Goal: Task Accomplishment & Management: Complete application form

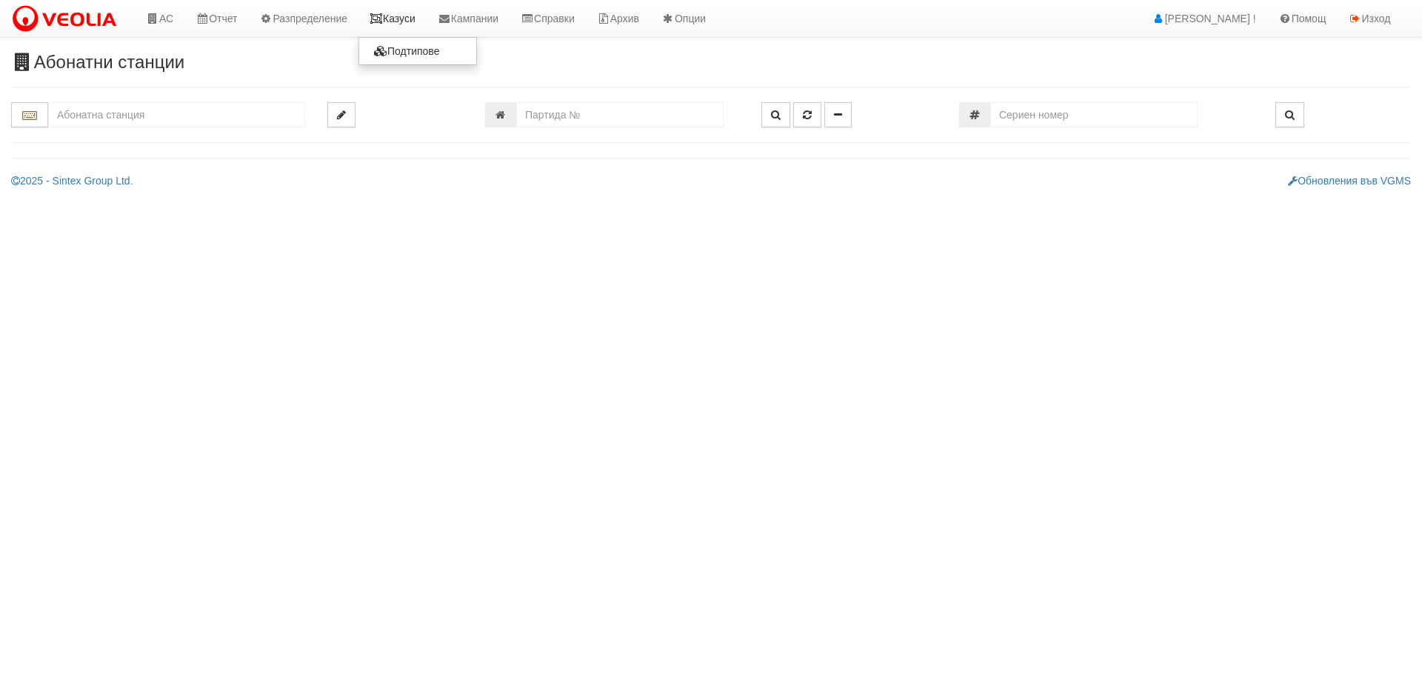
click at [393, 13] on link "Казуси" at bounding box center [392, 18] width 68 height 37
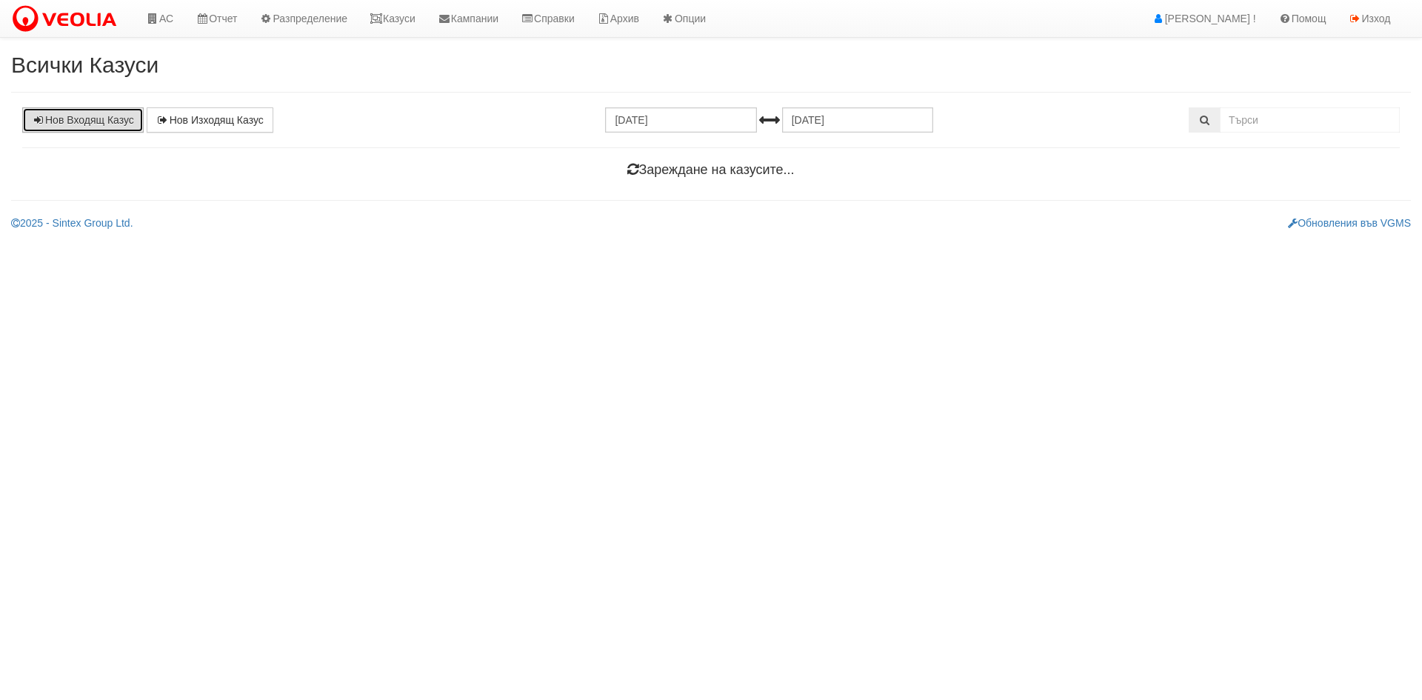
click at [49, 119] on link "Нов Входящ Казус" at bounding box center [82, 119] width 121 height 25
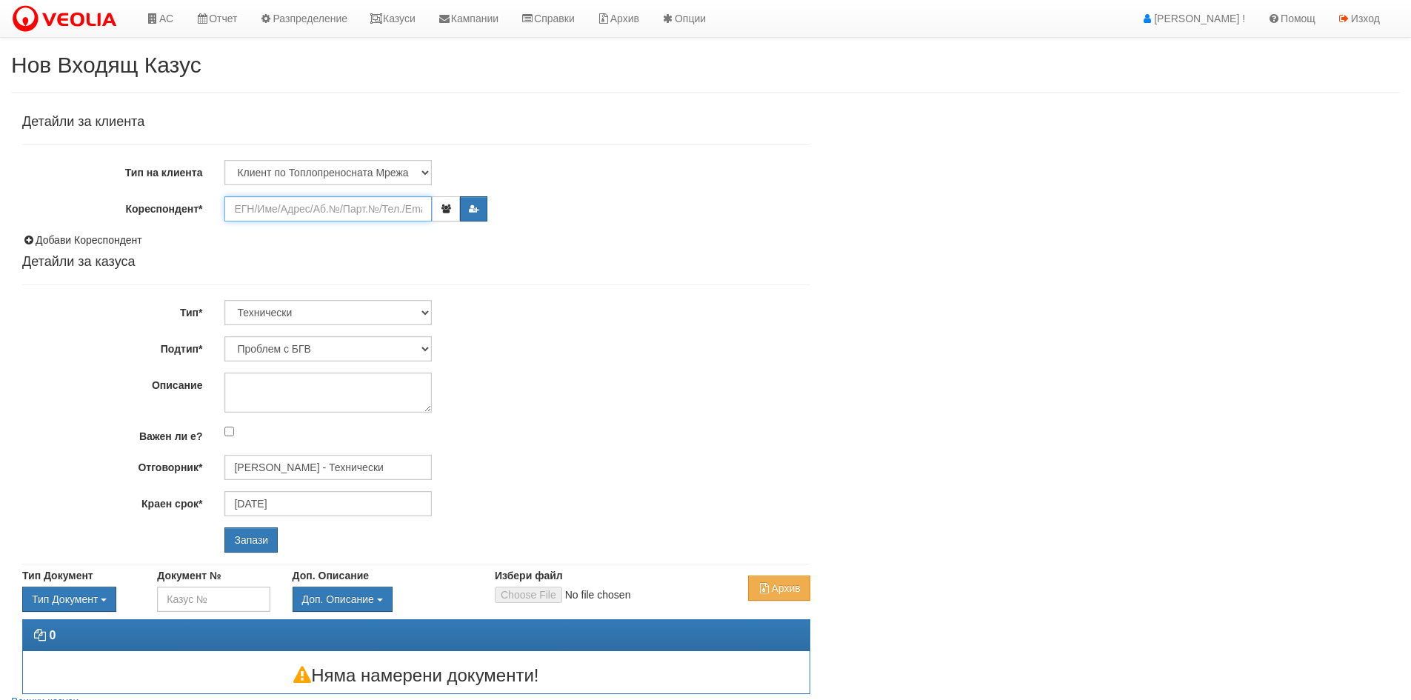
click at [251, 208] on input "Кореспондент*" at bounding box center [327, 208] width 207 height 25
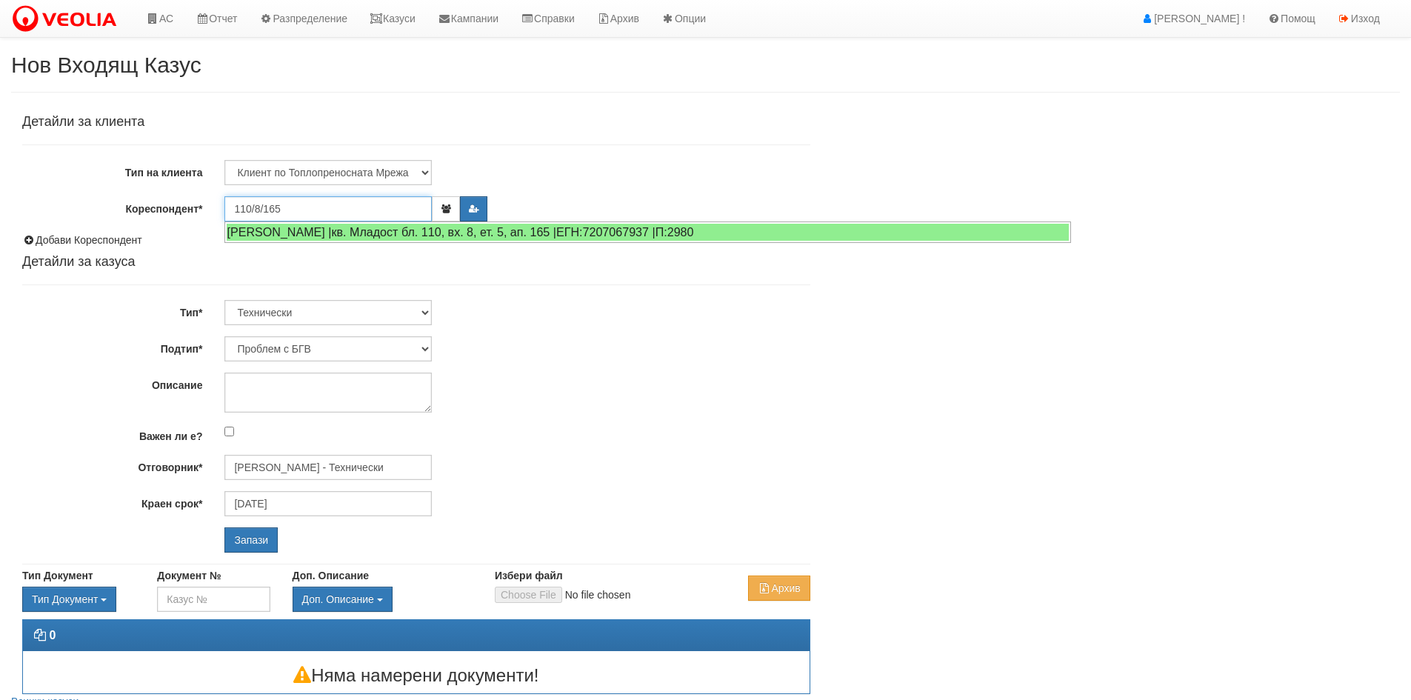
type input "110/8/165"
click at [471, 207] on icon "button" at bounding box center [473, 208] width 11 height 9
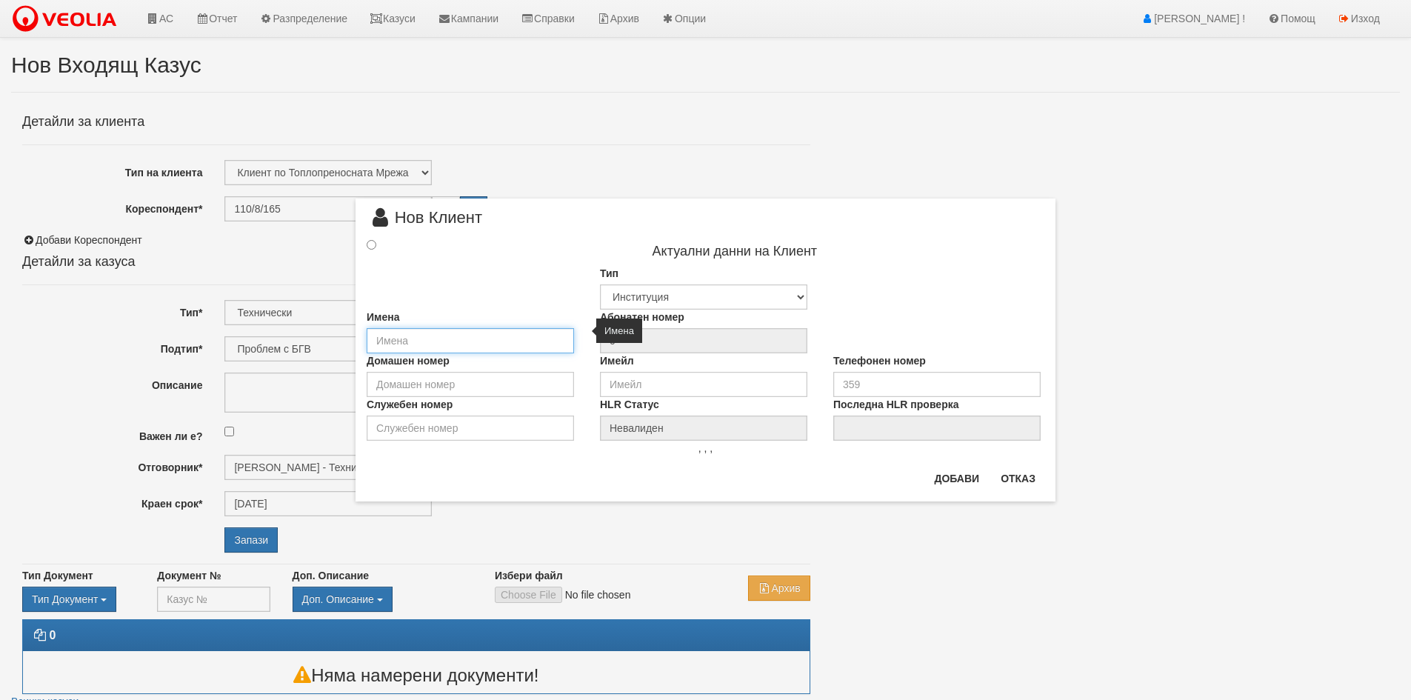
drag, startPoint x: 430, startPoint y: 329, endPoint x: 434, endPoint y: 338, distance: 9.6
click at [430, 329] on input "text" at bounding box center [470, 340] width 207 height 25
type input "п"
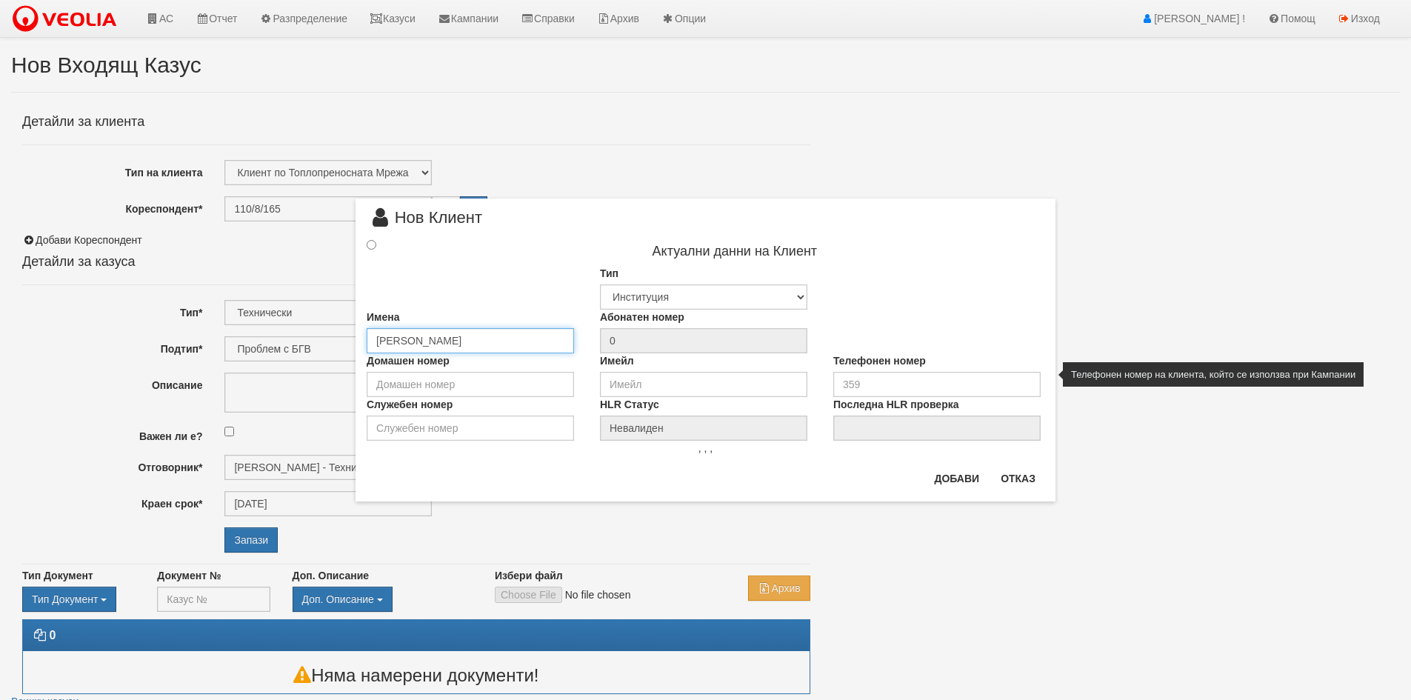
type input "Петя Любенова"
click at [911, 386] on input "tel" at bounding box center [936, 384] width 207 height 25
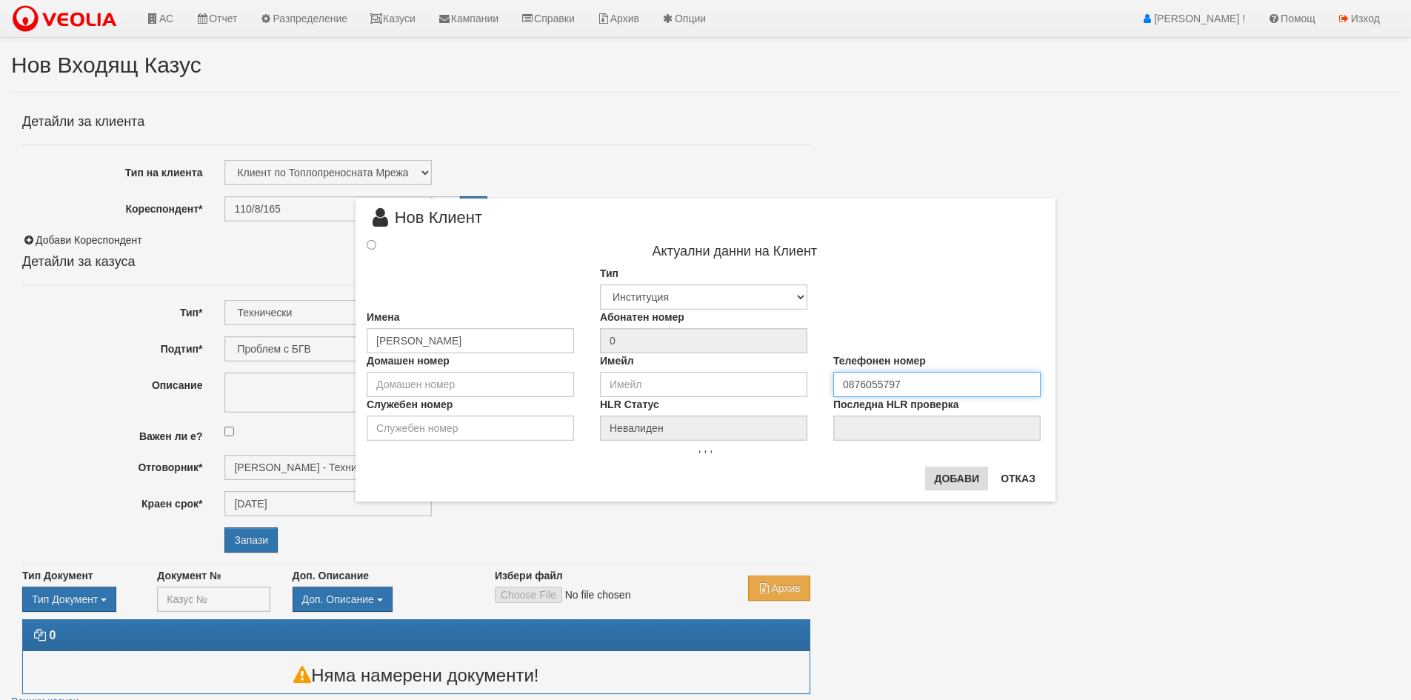
type input "0876055797"
click at [958, 487] on button "Добави" at bounding box center [956, 479] width 63 height 24
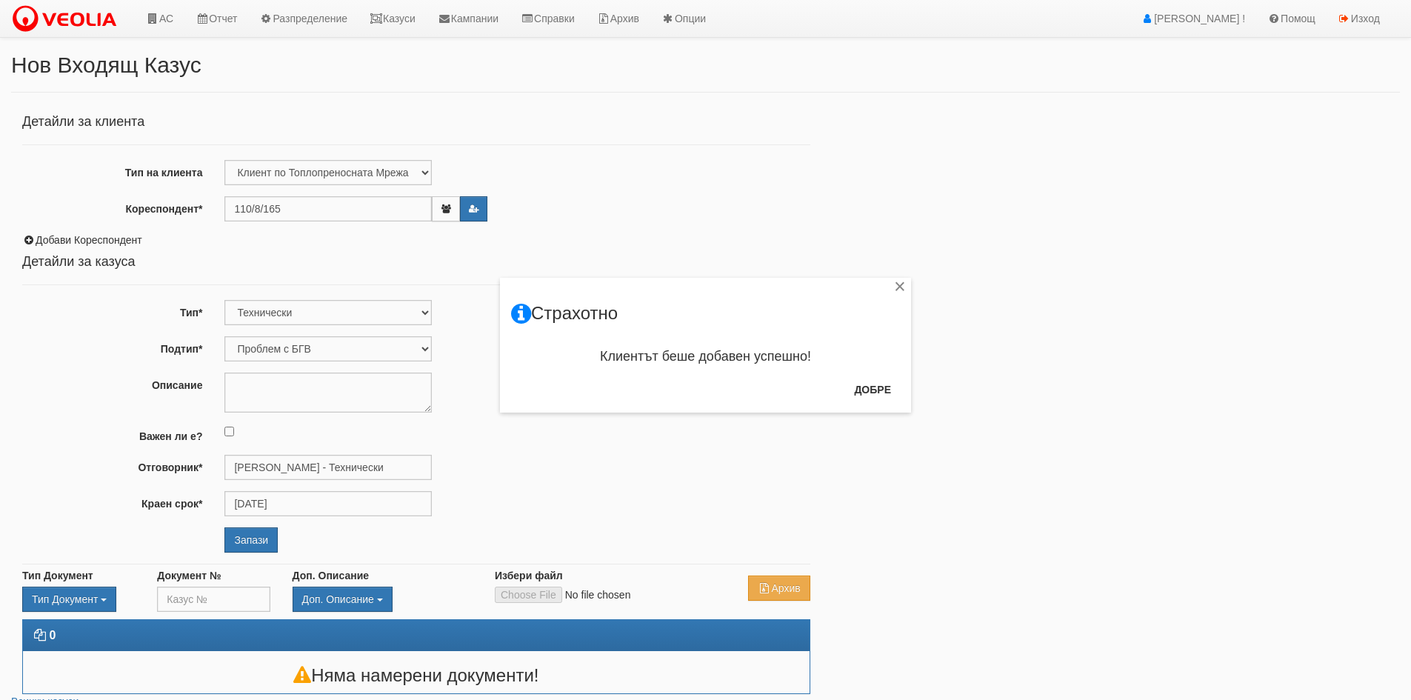
click at [326, 378] on div "× Страхотно Клиентът беше добавен успешно! Добре" at bounding box center [706, 206] width 866 height 412
click at [290, 379] on textarea "Описание" at bounding box center [327, 392] width 207 height 40
click at [237, 387] on textarea "теч по тръбите в баните" at bounding box center [327, 392] width 207 height 40
click at [363, 378] on textarea "Теч по тръбите в баните" at bounding box center [327, 392] width 207 height 40
click at [350, 385] on textarea "Теч по тръбите в баните. Тавана на ап. 171 мокър." at bounding box center [327, 392] width 207 height 40
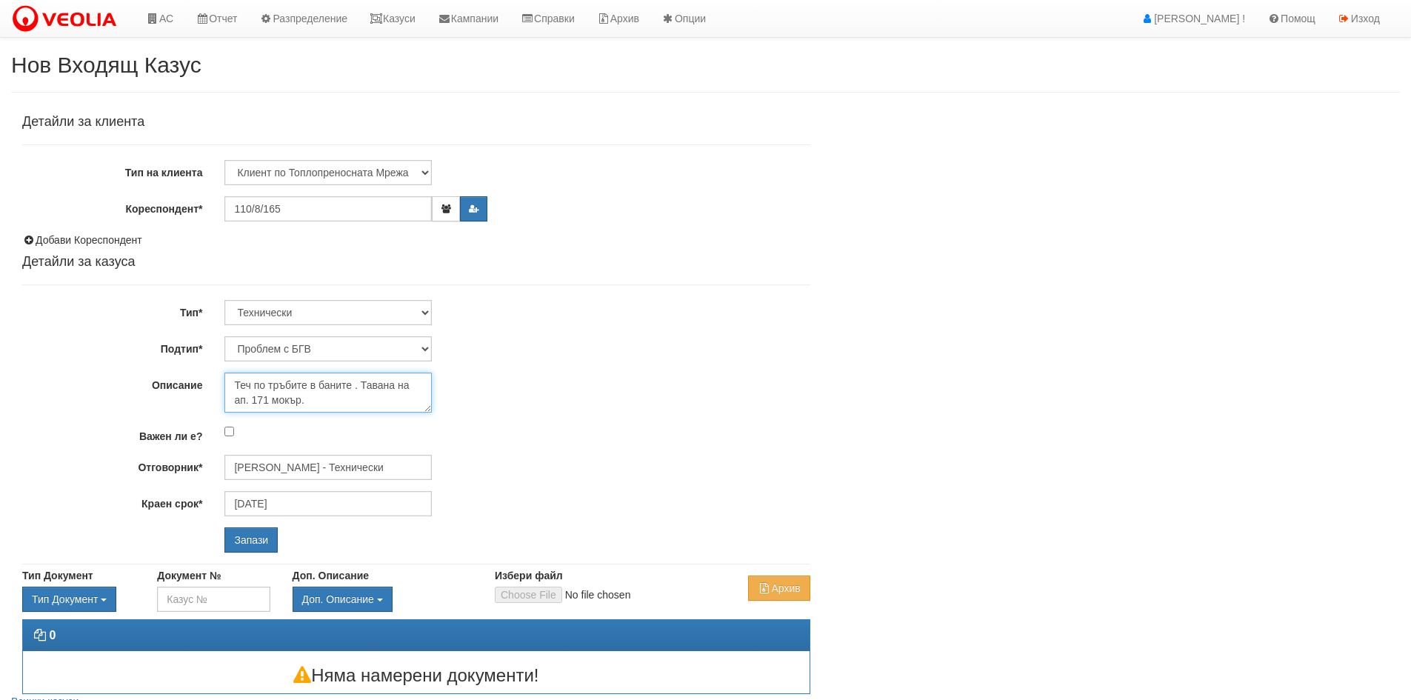
click at [353, 386] on textarea "Теч по тръбите в баните . Тавана на ап. 171 мокър." at bounding box center [327, 392] width 207 height 40
click at [379, 399] on textarea "Теч по тръбите в баните. Клиетката твърди , че тавана на ап. 171 мокър." at bounding box center [327, 392] width 207 height 40
drag, startPoint x: 372, startPoint y: 389, endPoint x: 405, endPoint y: 399, distance: 34.2
click at [405, 399] on textarea "Теч по тръбите в баните. Клиетката твърди , че тавана на ап. 171над тях мокър." at bounding box center [327, 392] width 207 height 40
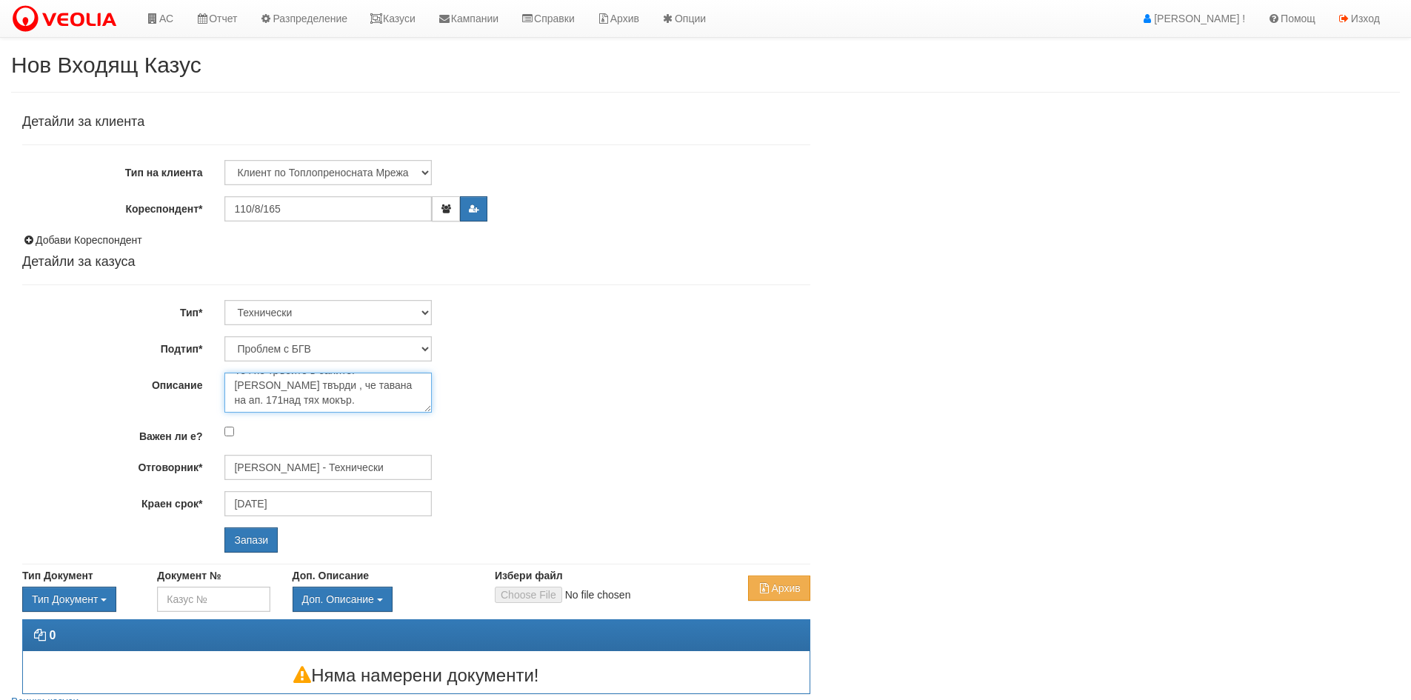
drag, startPoint x: 261, startPoint y: 403, endPoint x: 295, endPoint y: 406, distance: 33.5
click at [295, 406] on textarea "Теч по тръбите в баните. Клиетката твърди , че тавана на ап. 171над тях мокър." at bounding box center [327, 392] width 207 height 40
drag, startPoint x: 374, startPoint y: 381, endPoint x: 391, endPoint y: 386, distance: 17.6
click at [391, 386] on textarea "Теч по тръбите в баните. Клиетката твърди , че тавана на ап. 171над тях мокър." at bounding box center [327, 392] width 207 height 40
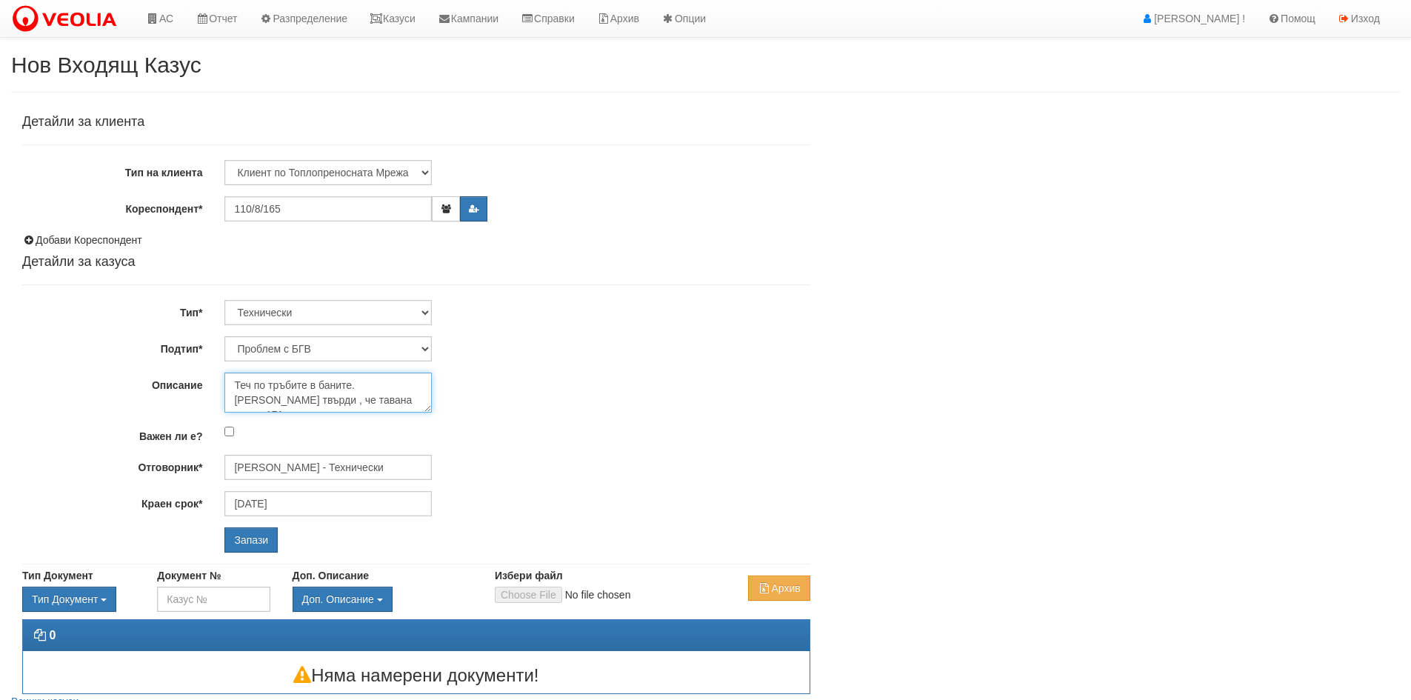
click at [334, 388] on textarea "Теч по тръбите в баните. Клиетката твърди , че тавана на ап. 171над тях мокър." at bounding box center [327, 392] width 207 height 40
click at [315, 399] on textarea "Теч по тръбите в баните. Клиетката твърди , че тавана на ап. 171над тях мокър." at bounding box center [327, 392] width 207 height 40
click at [377, 392] on textarea "Теч по тръбите в баните. Клиетката твърди , че тавана на ап. 171над тях мокър." at bounding box center [327, 392] width 207 height 40
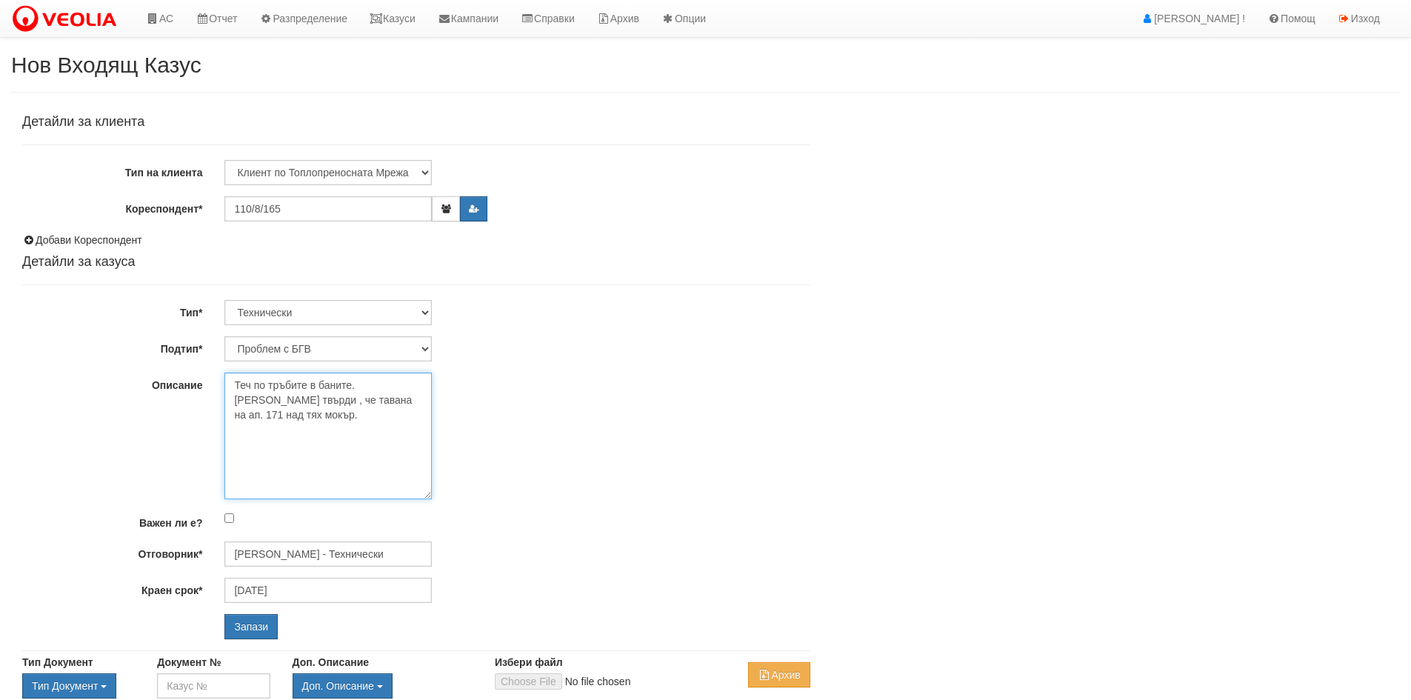
drag, startPoint x: 427, startPoint y: 408, endPoint x: 506, endPoint y: 504, distance: 124.1
click at [510, 499] on div "Теч по тръбите в баните. Клиетката твърди , че тавана на ап. 171 над тях мокър." at bounding box center [516, 435] width 607 height 127
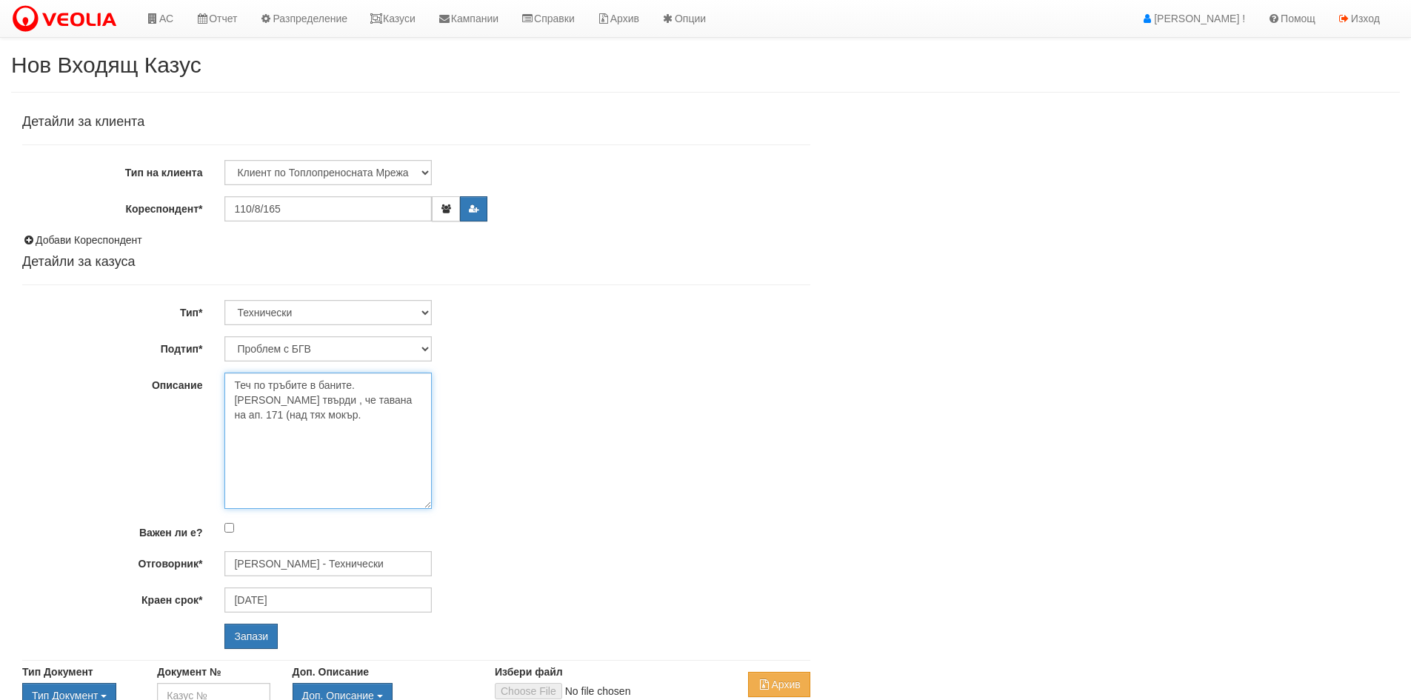
click at [422, 398] on textarea "Теч по тръбите в баните. Клиетката твърди , че тавана на ап. 171 (над тях мокър." at bounding box center [327, 440] width 207 height 136
click at [281, 417] on textarea "Теч по тръбите в баните. Клиетката твърди , че тавана на ап. 171 (над тях ) е м…" at bounding box center [327, 440] width 207 height 136
click at [277, 413] on textarea "Теч по тръбите в баните. Клиетката твърди , че тавана на ап. 171 (над тях ) е м…" at bounding box center [327, 440] width 207 height 136
click at [418, 399] on textarea "Теч по тръбите в баните. Клиетката твърди , че тавана на ап. 171 (над тях ) е м…" at bounding box center [327, 440] width 207 height 136
type textarea "Теч по тръбите в баните. Клиетката твърди , че тавана на ап. 171 (над тях) е мо…"
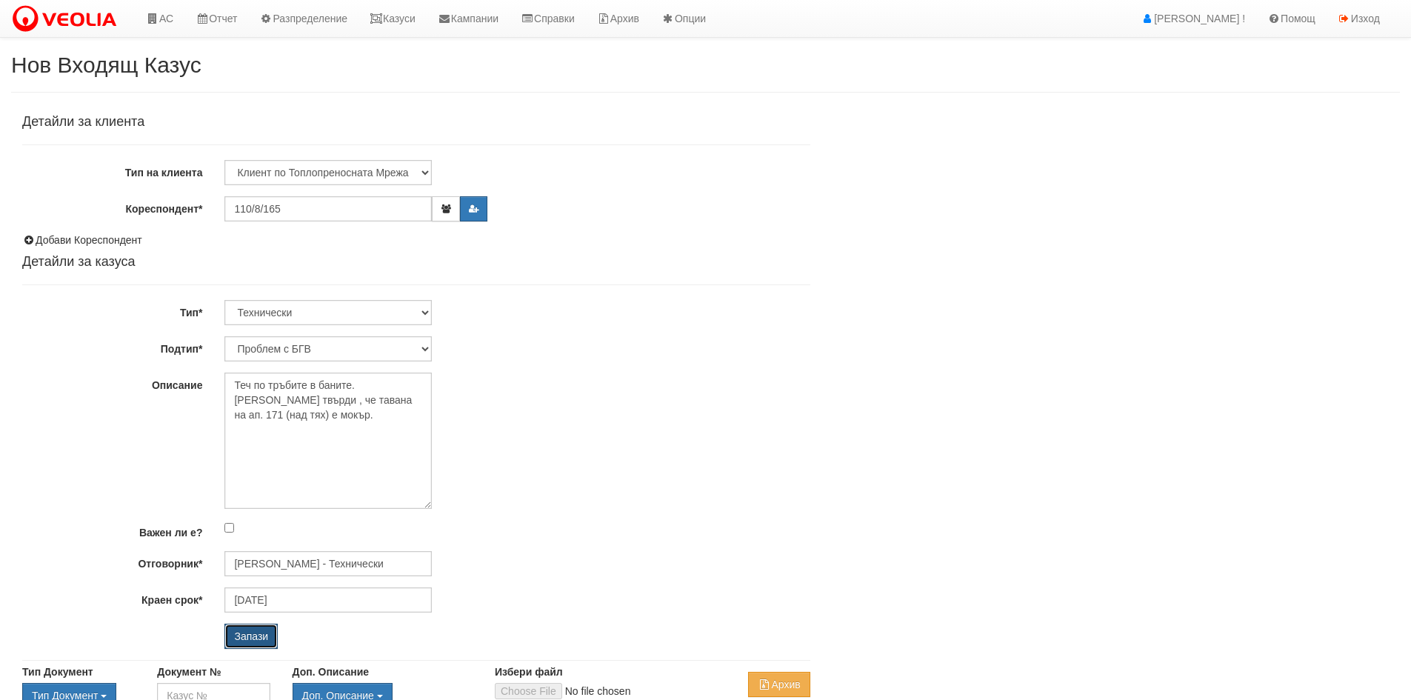
click at [254, 636] on input "Запази" at bounding box center [250, 636] width 53 height 25
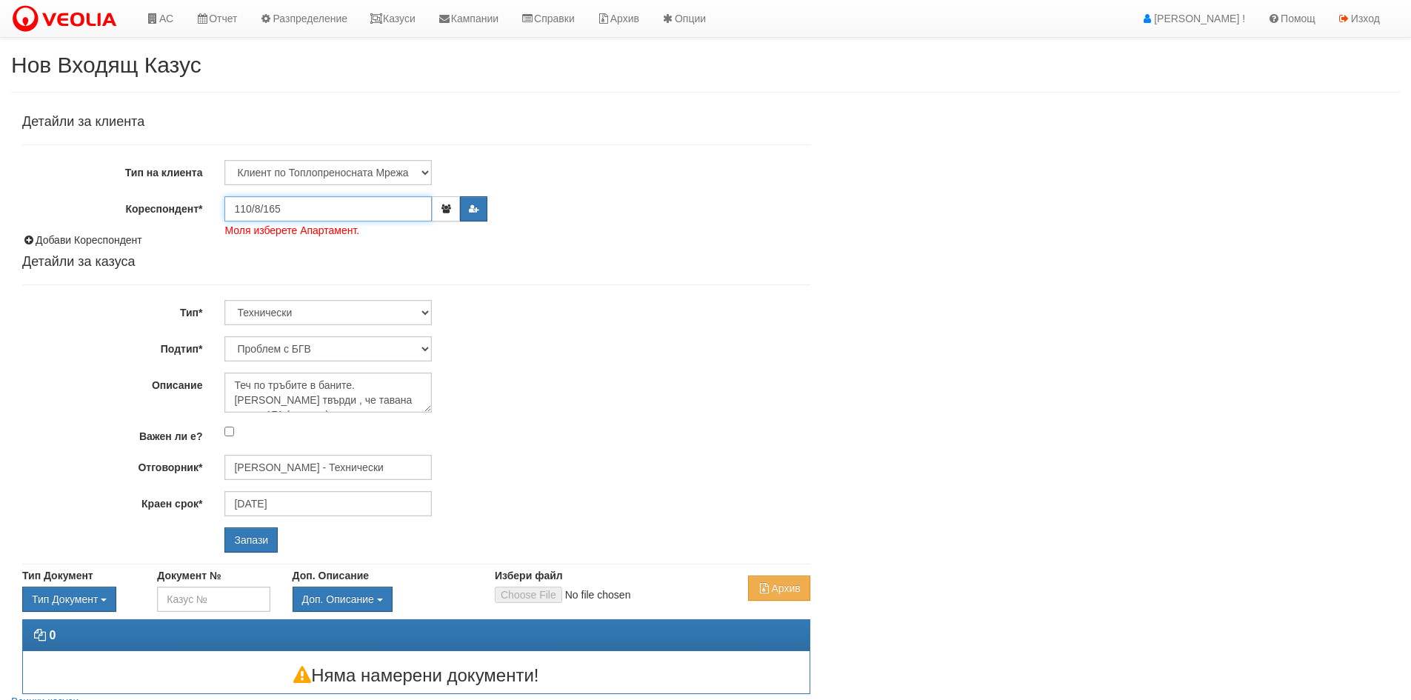
click at [294, 207] on input "110/8/165" at bounding box center [327, 208] width 207 height 25
click at [298, 233] on div "КРАСИМИРА НИКОЛОВА МИХАЛЕВА |кв. Младост бл. 110, вх. 8, ет. 5, ап. 165 |ЕГН:72…" at bounding box center [647, 232] width 843 height 19
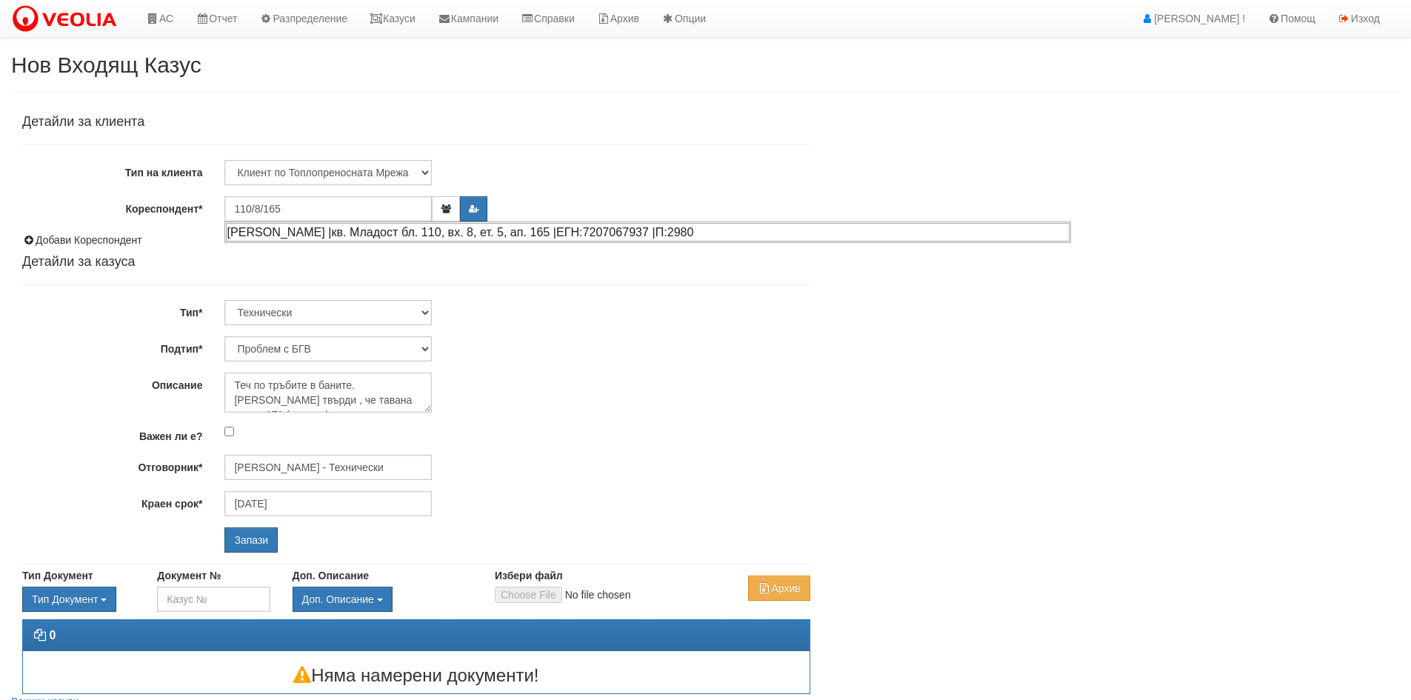
type input "Диана Любенова"
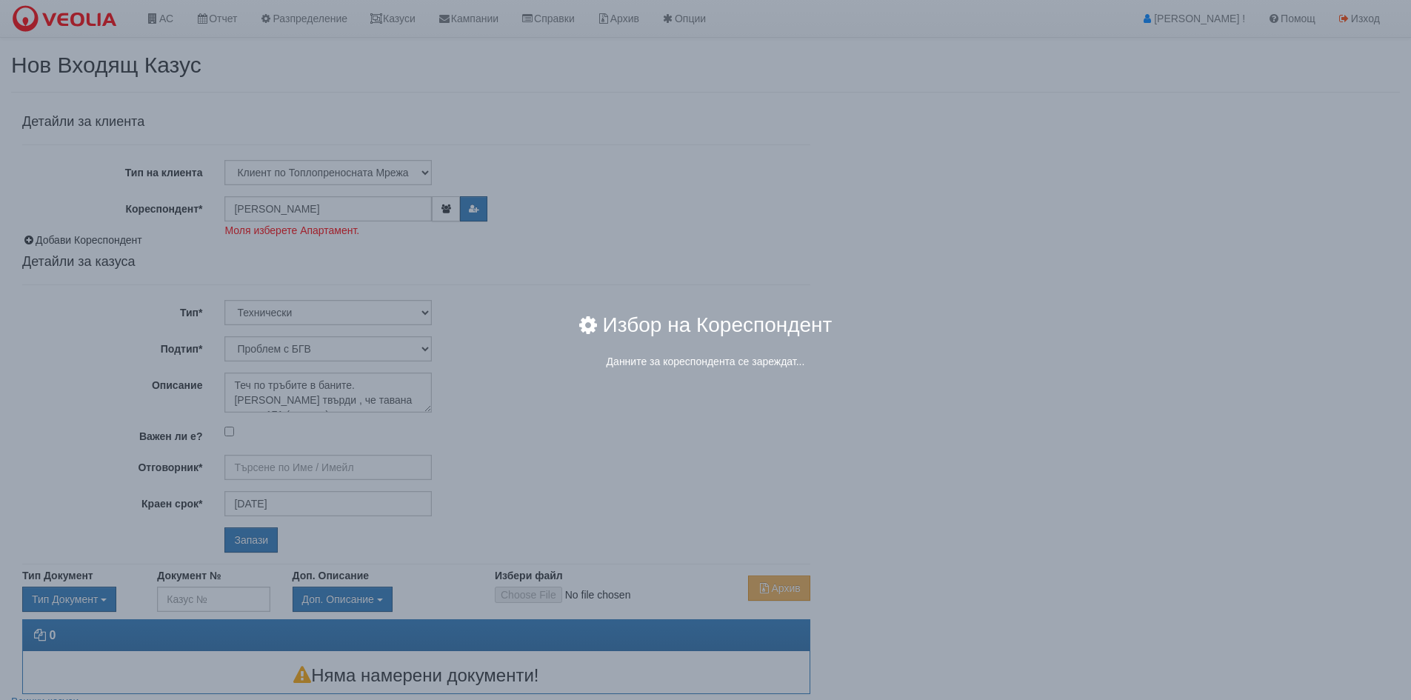
type input "[PERSON_NAME] - Технически"
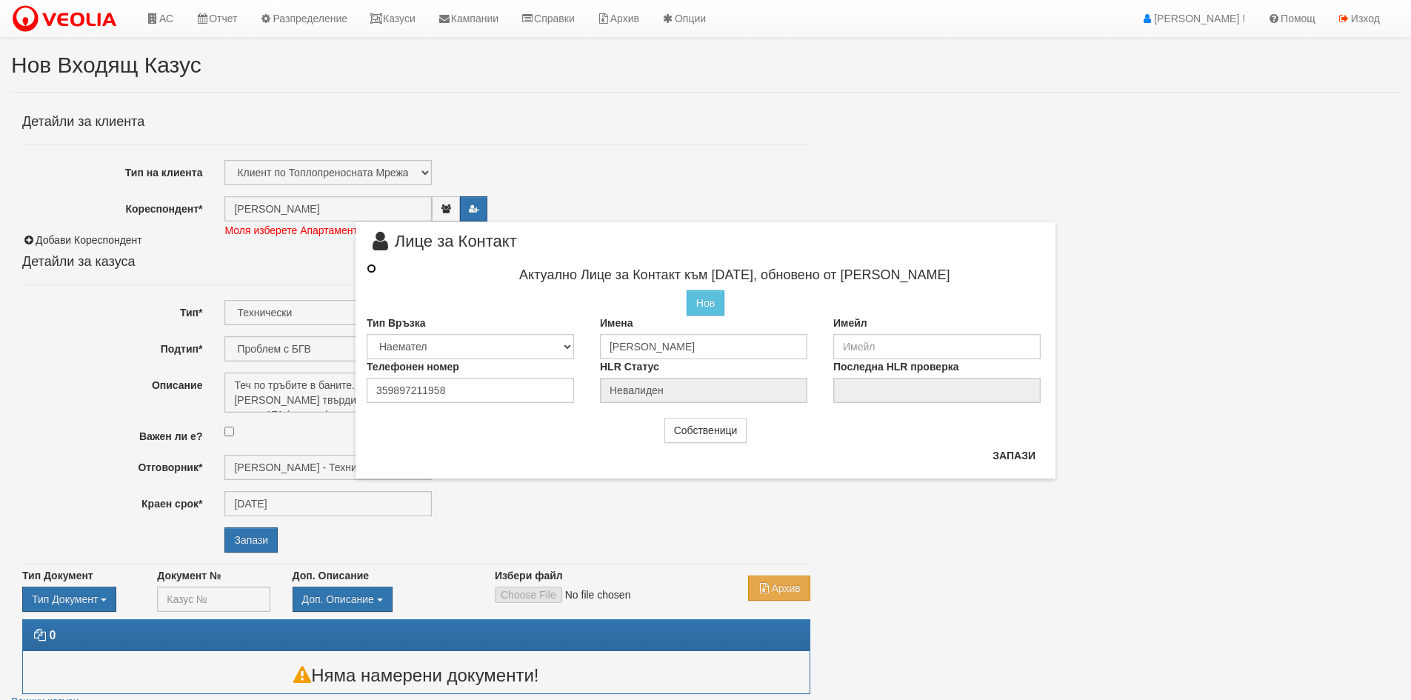
click at [374, 264] on input "radio" at bounding box center [372, 269] width 10 height 10
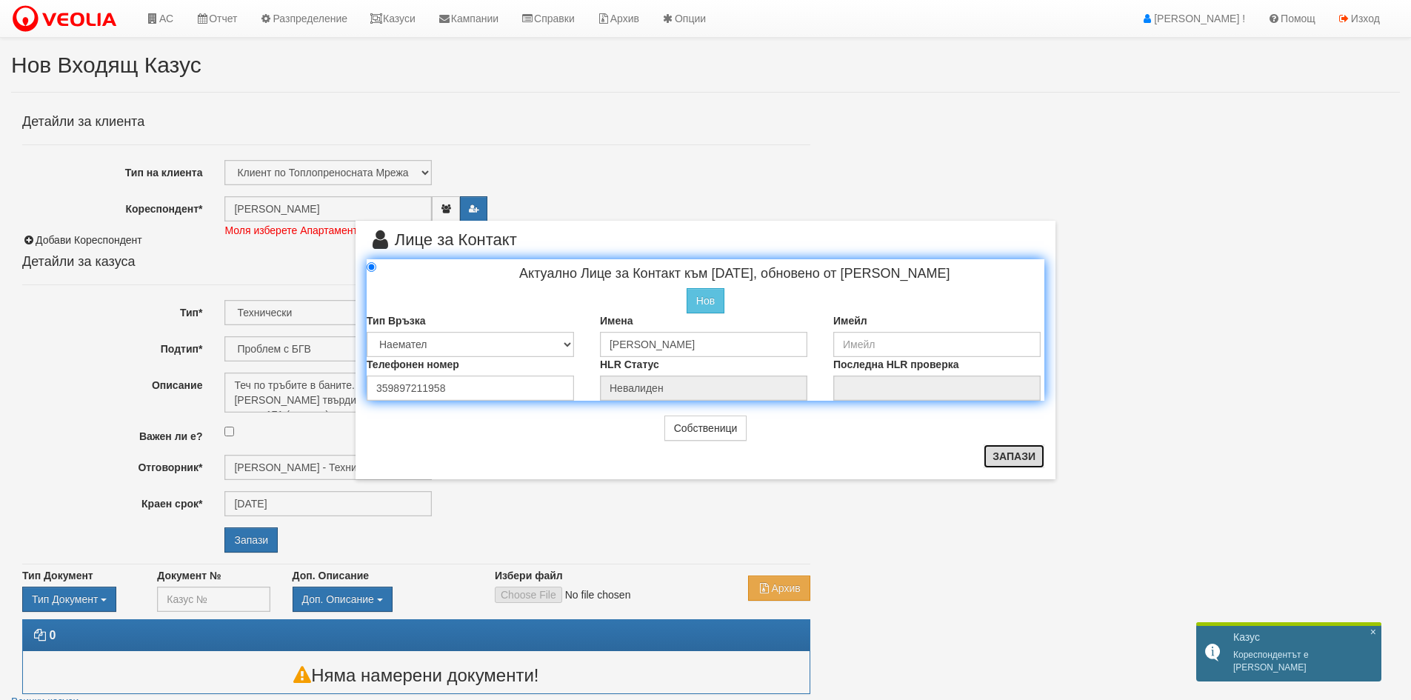
click at [1006, 452] on button "Запази" at bounding box center [1013, 456] width 61 height 24
radio input "true"
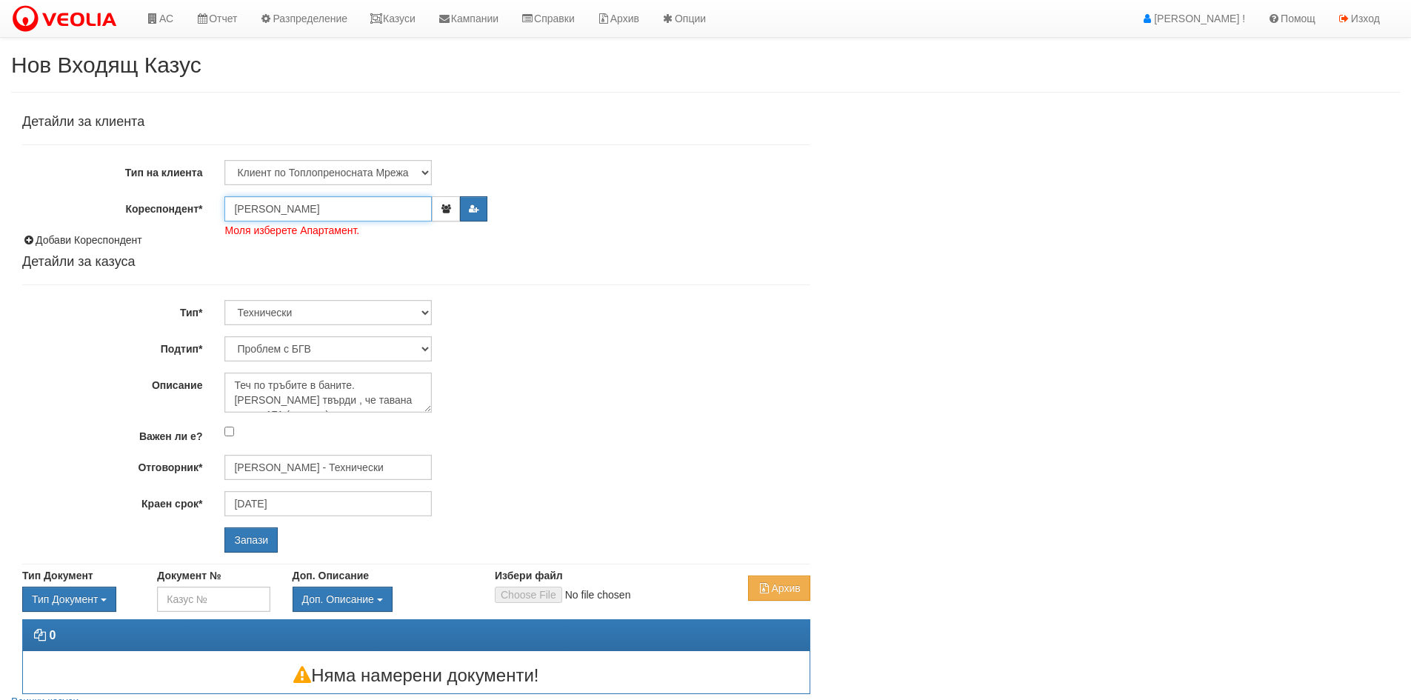
click at [250, 200] on input "Диана Любенова" at bounding box center [327, 208] width 207 height 25
click at [444, 208] on icon "button" at bounding box center [445, 208] width 11 height 9
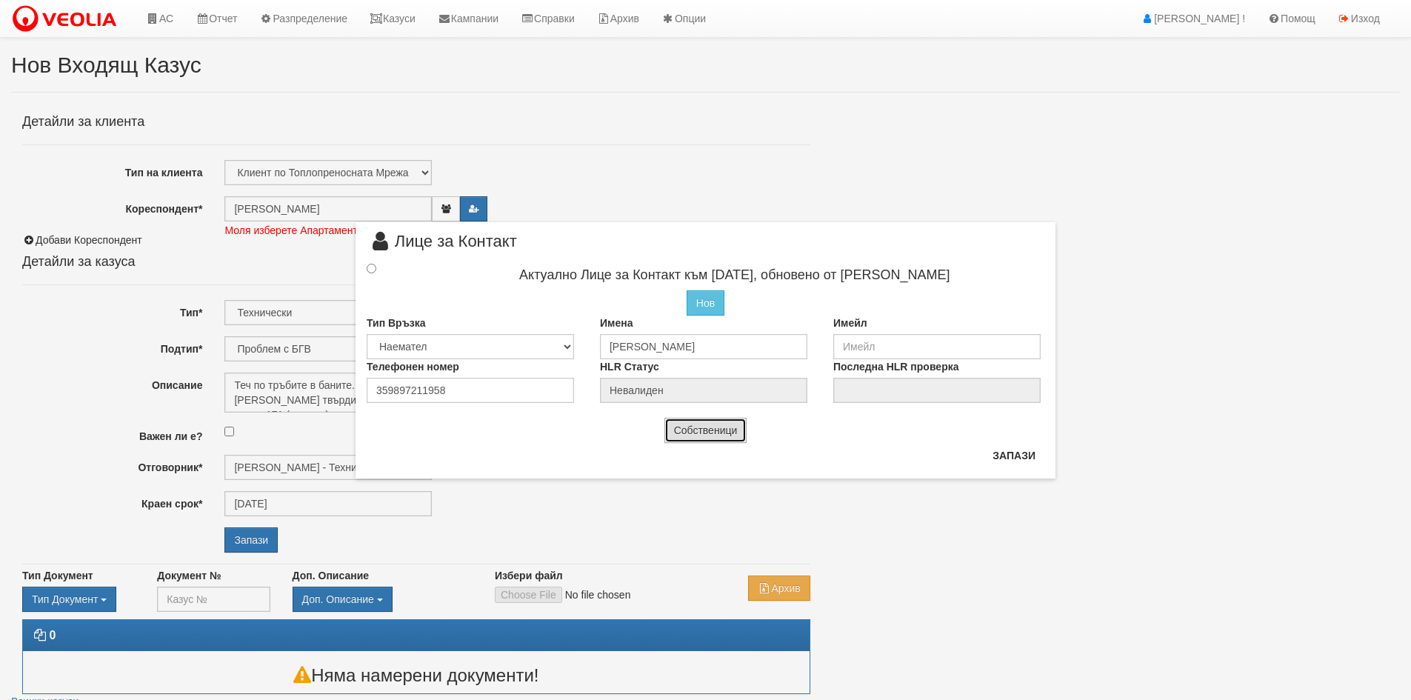
click at [710, 432] on button "Собственици" at bounding box center [705, 430] width 83 height 25
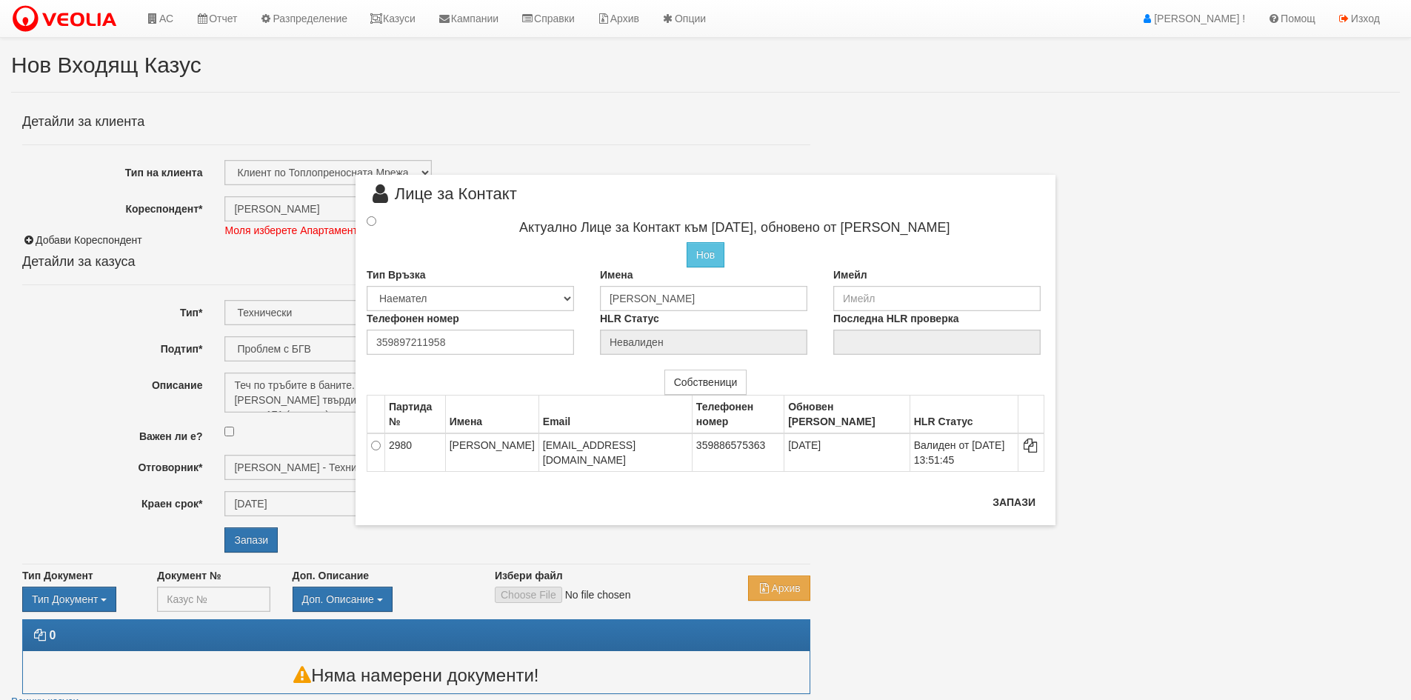
click at [268, 358] on div "× Лице за Контакт Актуално Лице за Контакт към 16/05/2025, обновено от Стефка К…" at bounding box center [705, 350] width 1411 height 700
click at [1030, 501] on button "Запази" at bounding box center [1013, 502] width 61 height 24
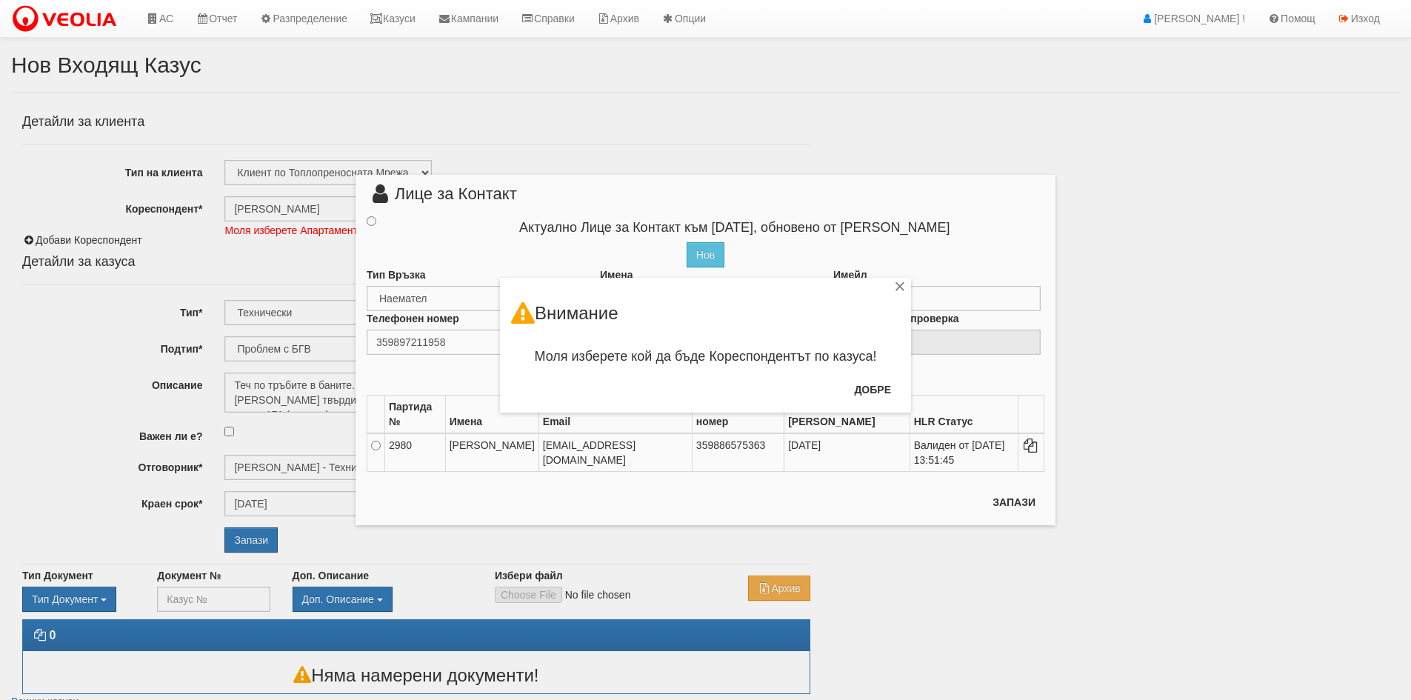
click at [407, 339] on div "× Внимание Моля изберете кой да бъде Кореспондентът по казуса! Добре" at bounding box center [706, 206] width 866 height 412
click at [857, 387] on button "Добре" at bounding box center [872, 390] width 55 height 24
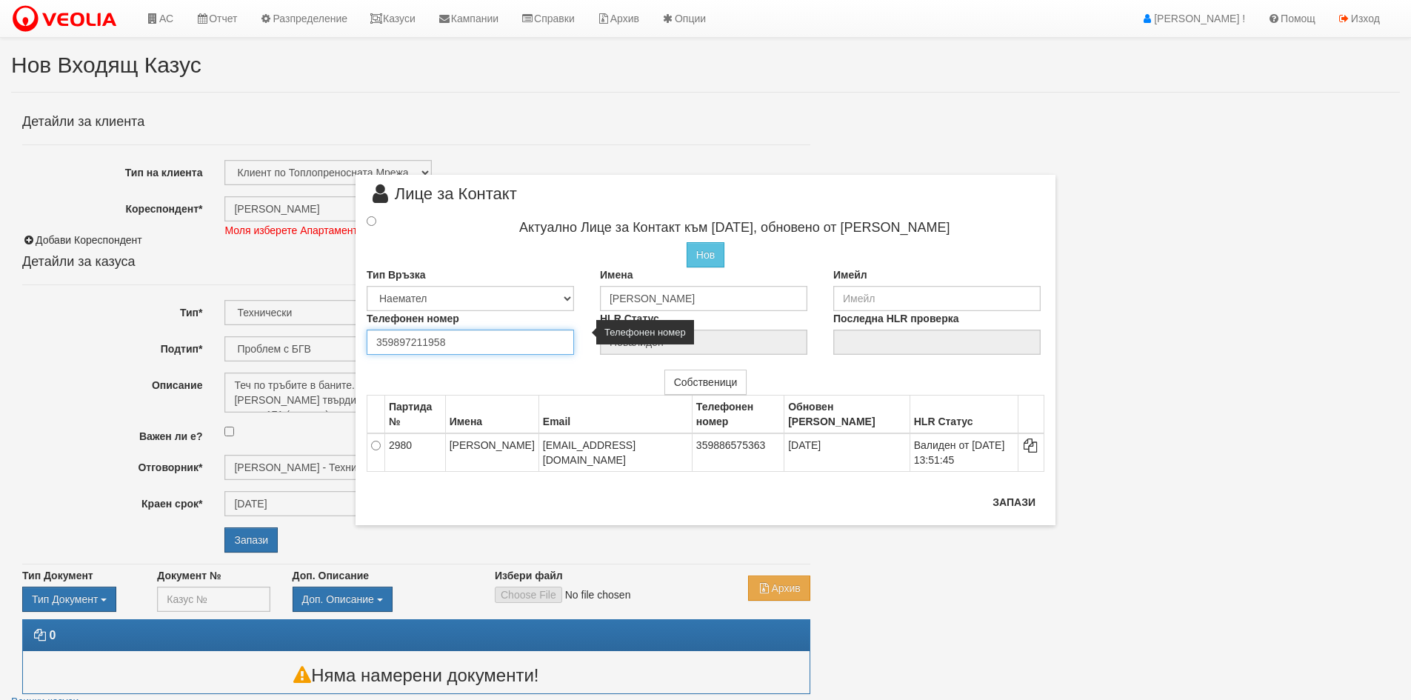
click at [461, 338] on input "359897211958" at bounding box center [470, 342] width 207 height 25
click at [376, 221] on div at bounding box center [384, 221] width 59 height 16
click at [376, 224] on div at bounding box center [384, 221] width 59 height 16
click at [378, 223] on div at bounding box center [384, 221] width 59 height 16
click at [369, 220] on input "radio" at bounding box center [372, 221] width 10 height 10
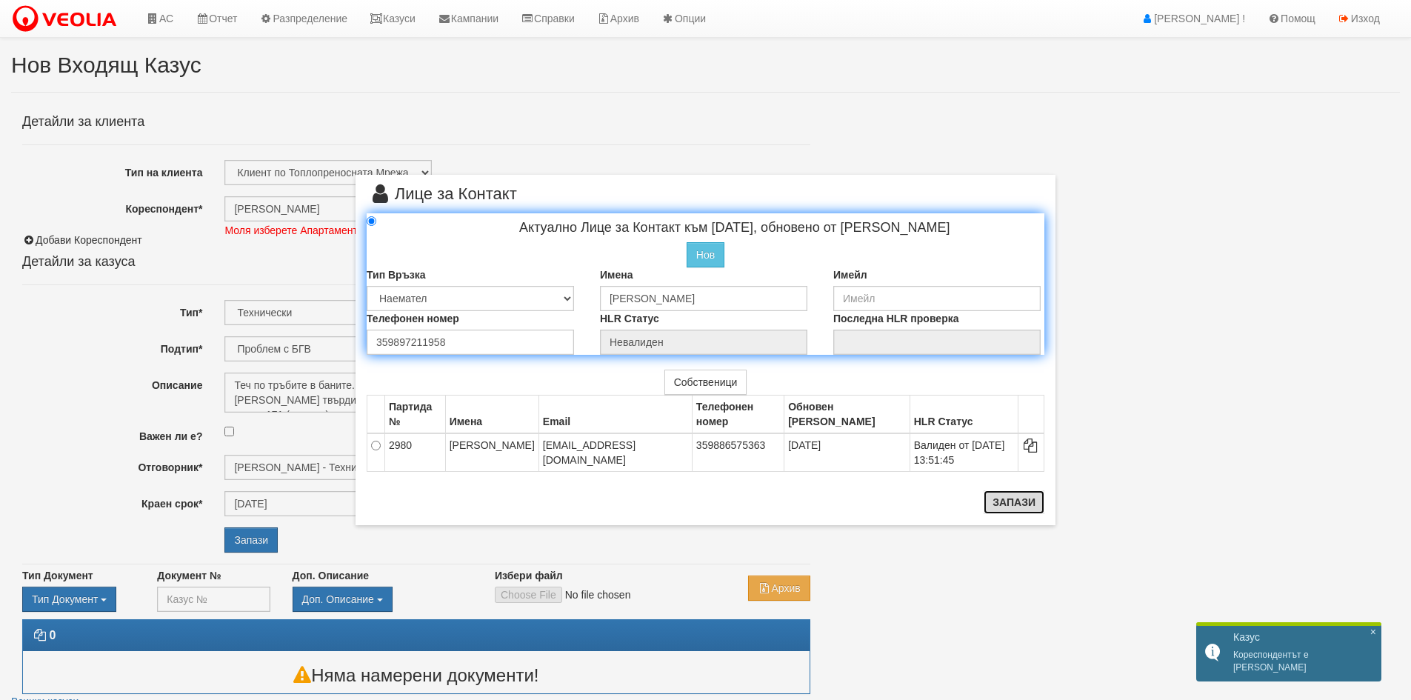
click at [1013, 499] on button "Запази" at bounding box center [1013, 502] width 61 height 24
radio input "true"
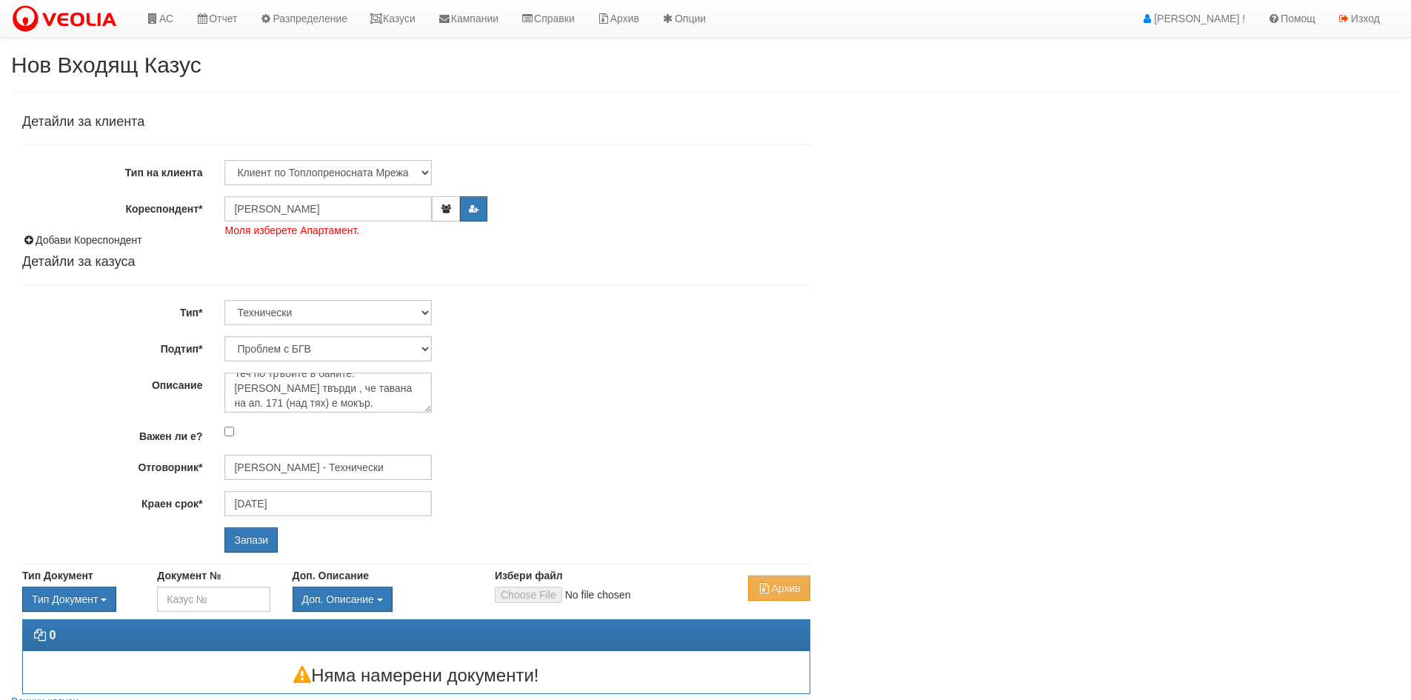
scroll to position [15, 0]
click at [324, 404] on textarea "Теч по тръбите в баните. Клиетката твърди , че тавана на ап. 171 (над тях) е мо…" at bounding box center [327, 392] width 207 height 40
type textarea "Теч по тръбите в баните. Клиетката твърди , че тавана на ап. 171 (над тях) е мо…"
click at [267, 539] on input "Запази" at bounding box center [250, 539] width 53 height 25
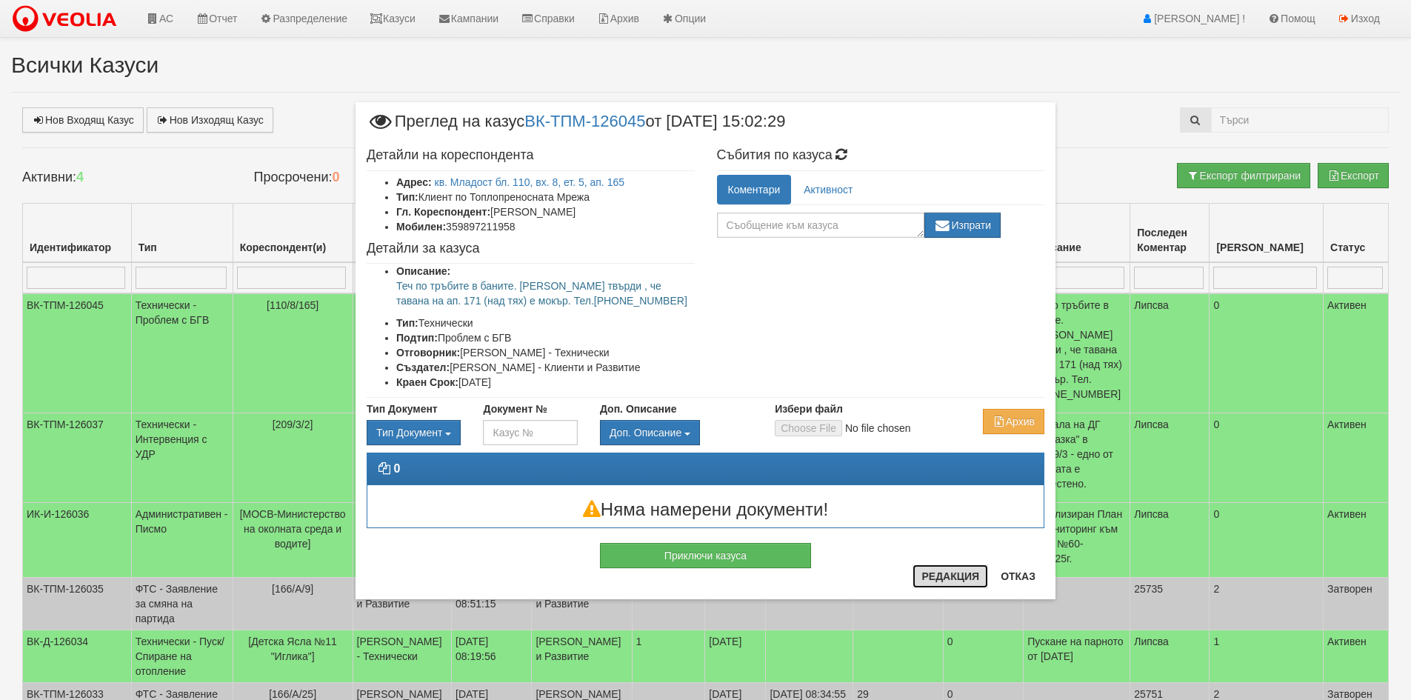
click at [941, 578] on button "Редакция" at bounding box center [950, 576] width 76 height 24
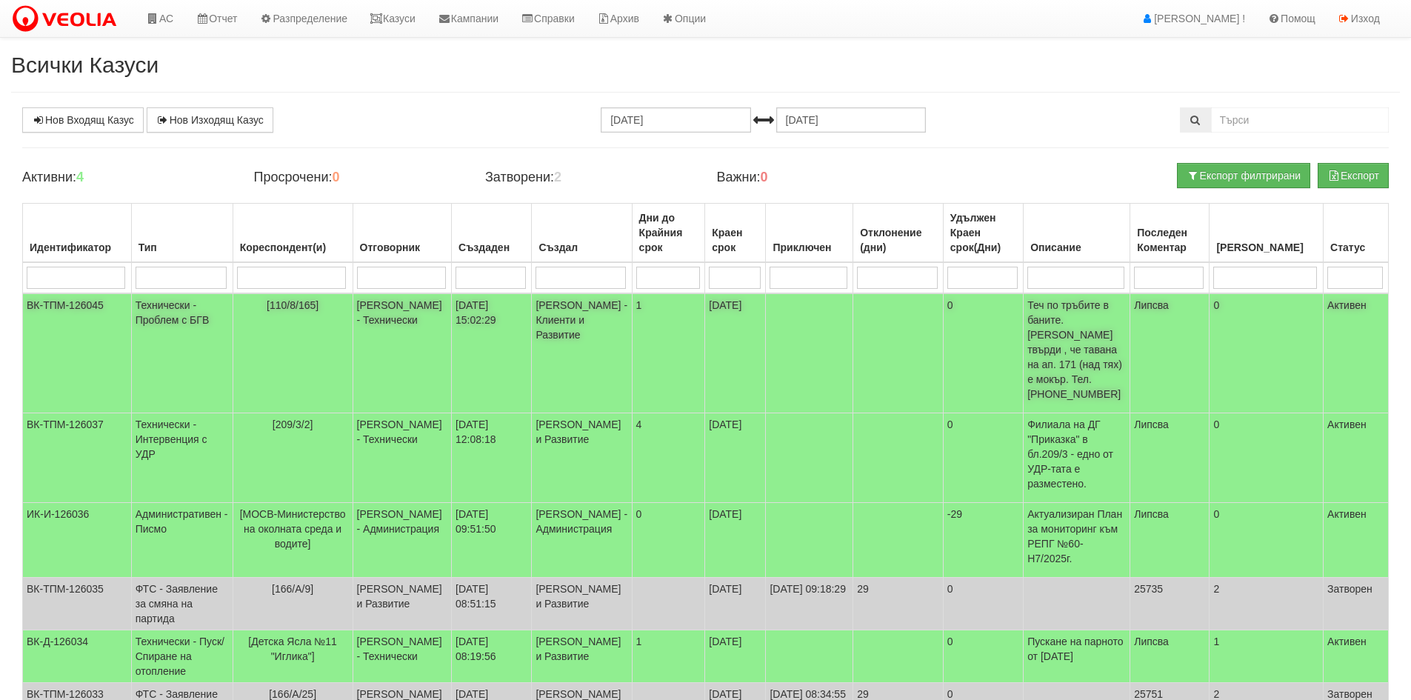
click at [164, 307] on td "Технически - Проблем с БГВ" at bounding box center [181, 353] width 101 height 120
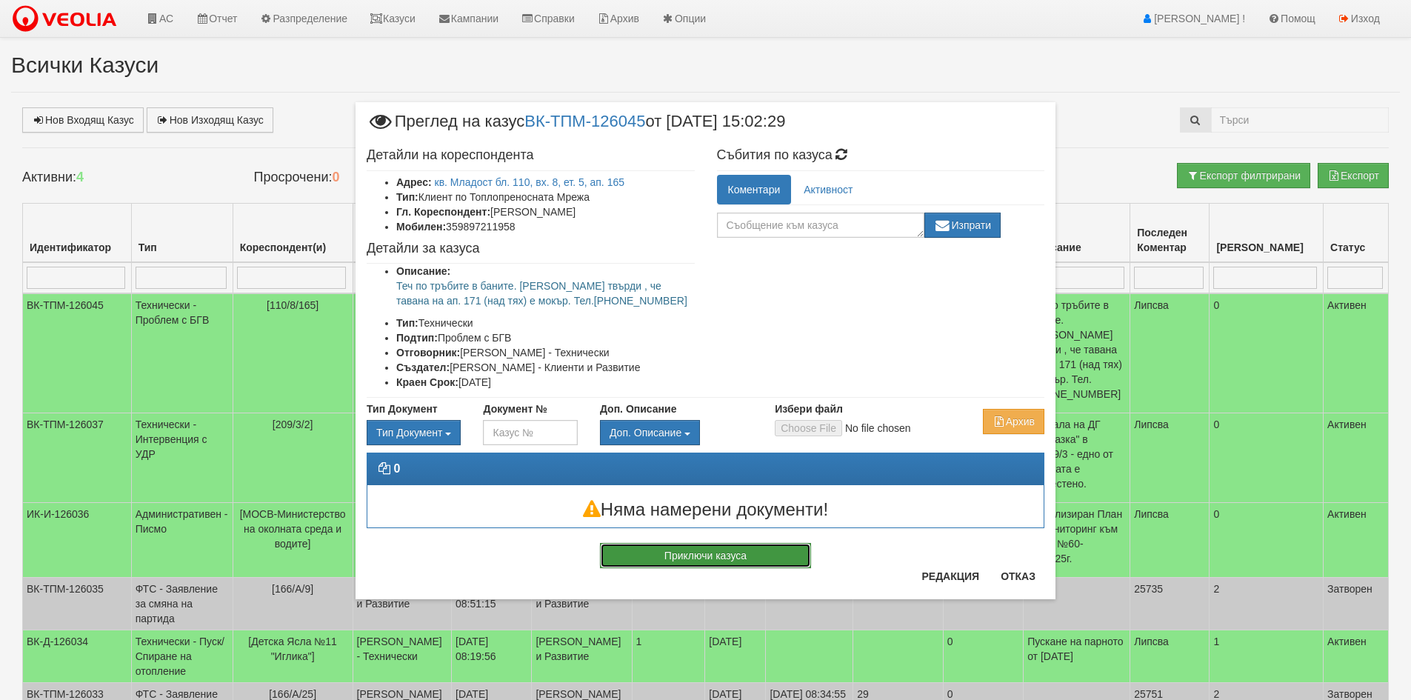
click at [679, 555] on button "Приключи казуса" at bounding box center [705, 555] width 211 height 25
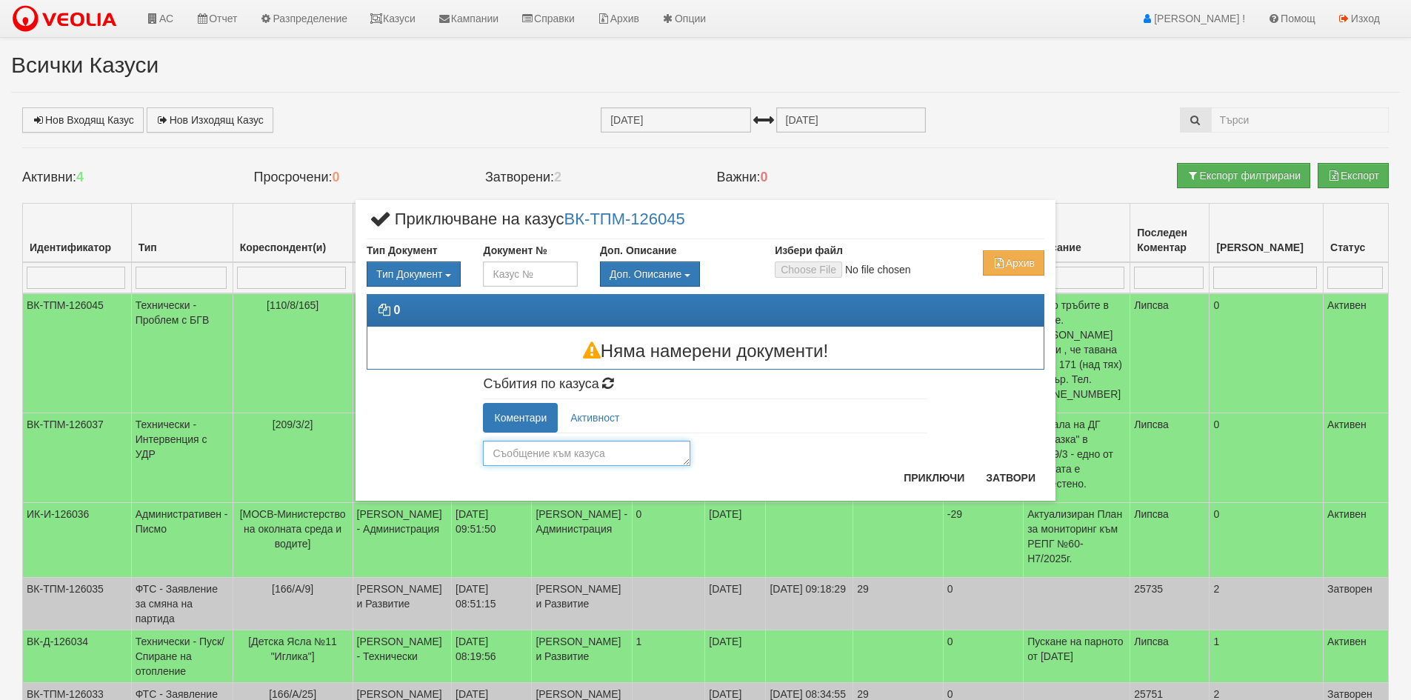
click at [572, 455] on textarea at bounding box center [586, 453] width 207 height 25
click at [523, 453] on textarea "Обади се втори път, че няма проблем" at bounding box center [586, 453] width 207 height 25
type textarea "Обади се втори път, че няма проблем"
click at [960, 469] on button "Приключи" at bounding box center [934, 478] width 78 height 24
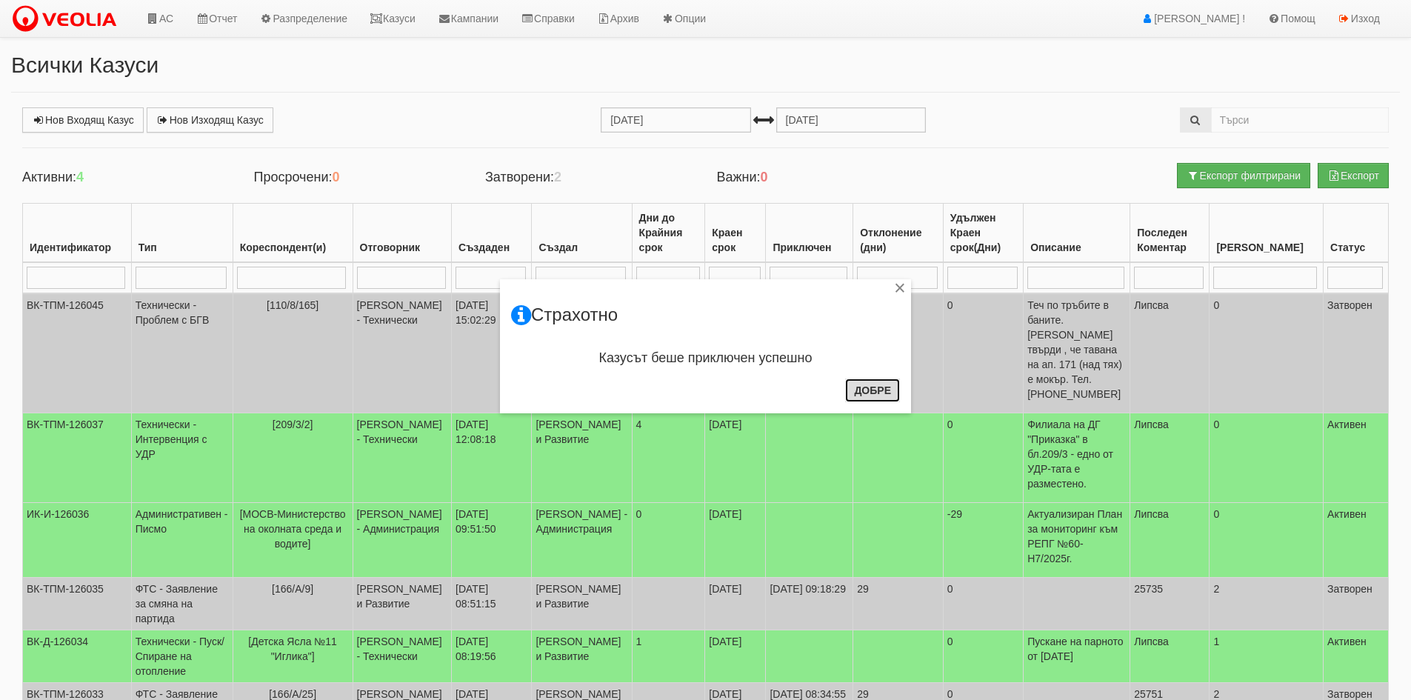
click at [866, 390] on button "Добре" at bounding box center [872, 390] width 55 height 24
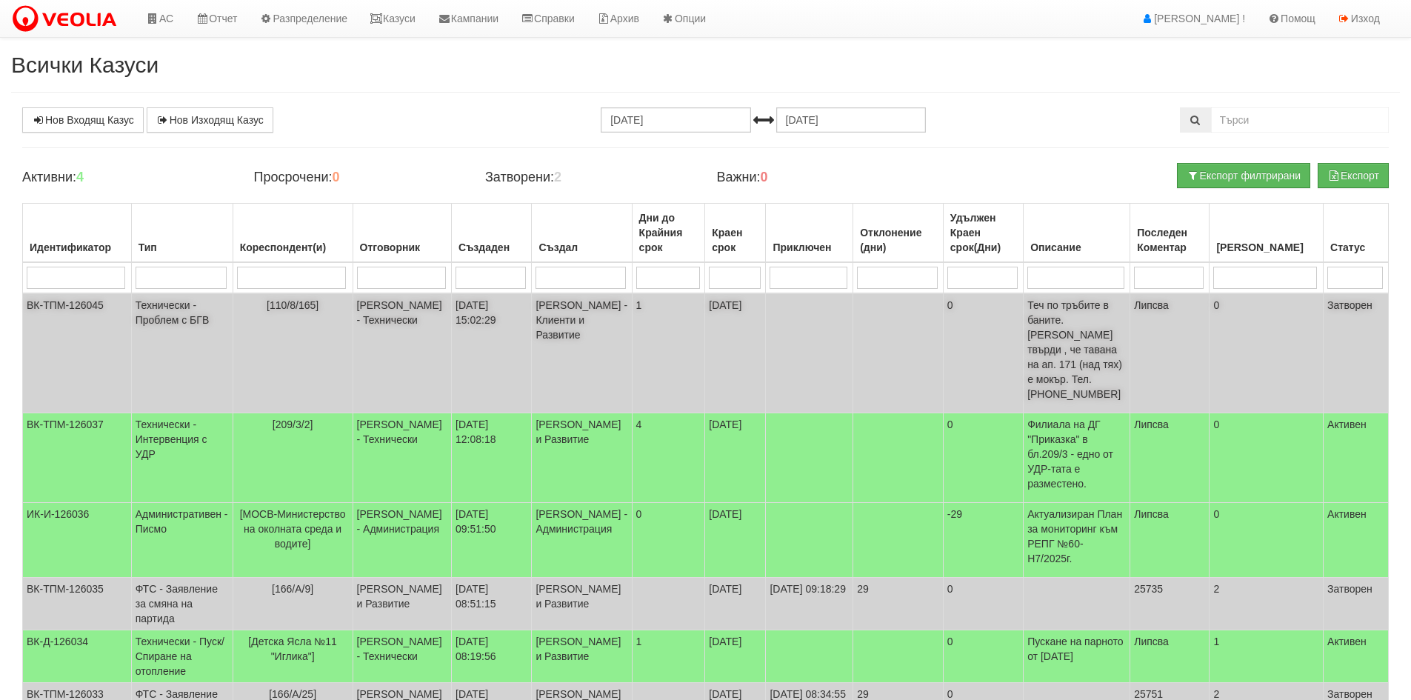
click at [1109, 319] on p "Теч по тръбите в баните. Клиетката твърди , че тавана на ап. 171 (над тях) е мо…" at bounding box center [1076, 350] width 98 height 104
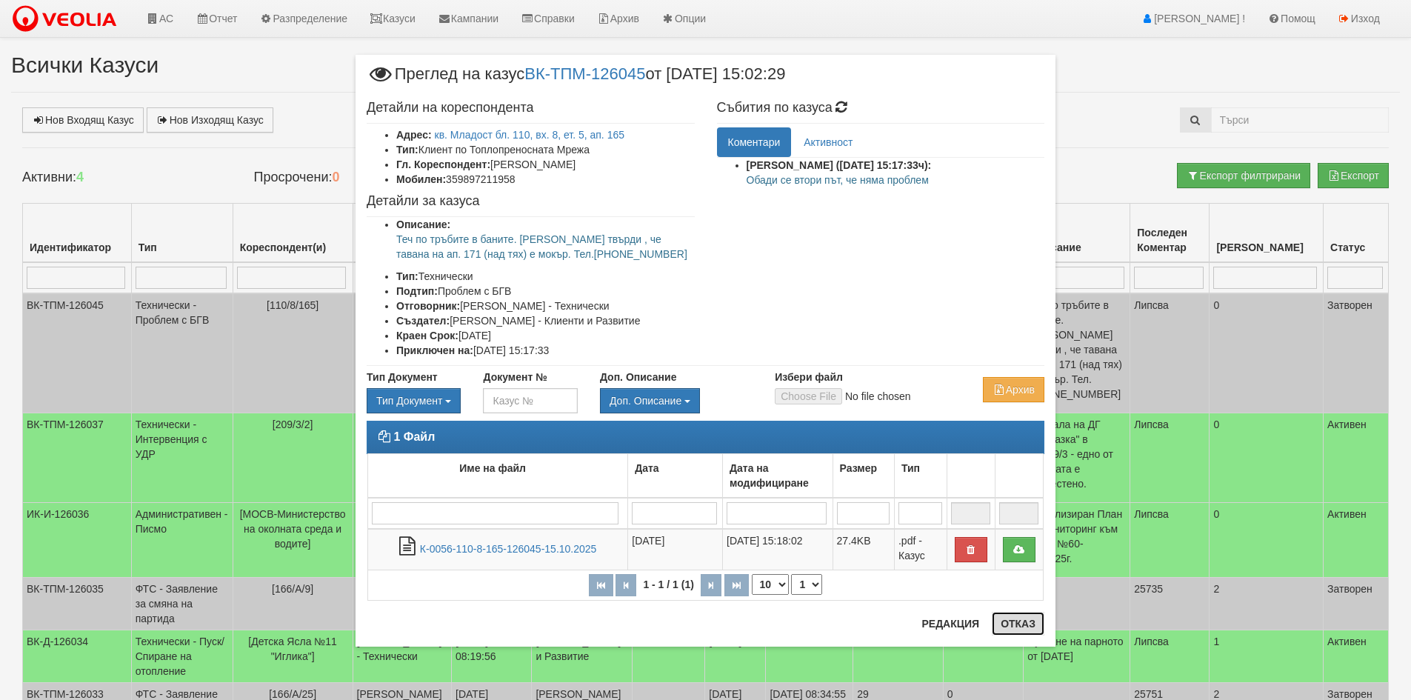
click at [1007, 622] on button "Отказ" at bounding box center [1018, 624] width 53 height 24
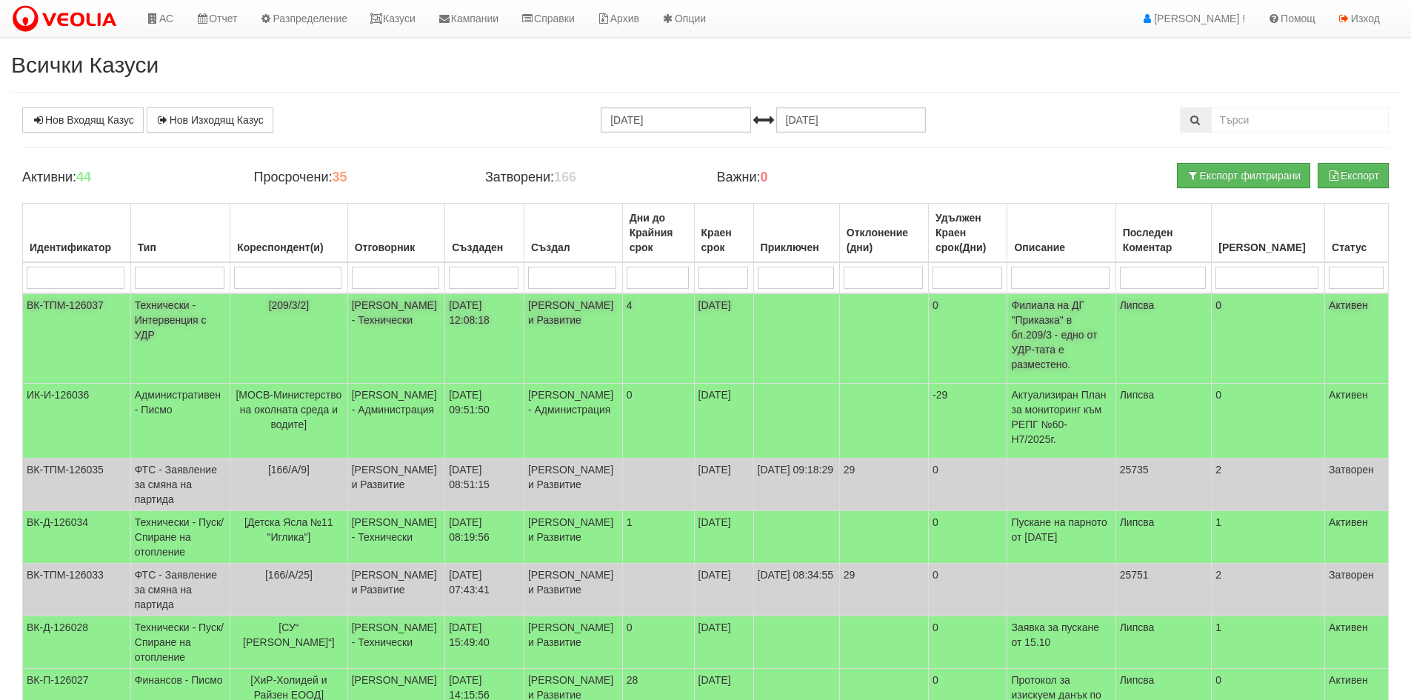
click at [1058, 315] on p "Филиала на ДГ "Приказка" в бл.209/3 - едно от УДР-тата е разместено." at bounding box center [1061, 335] width 100 height 74
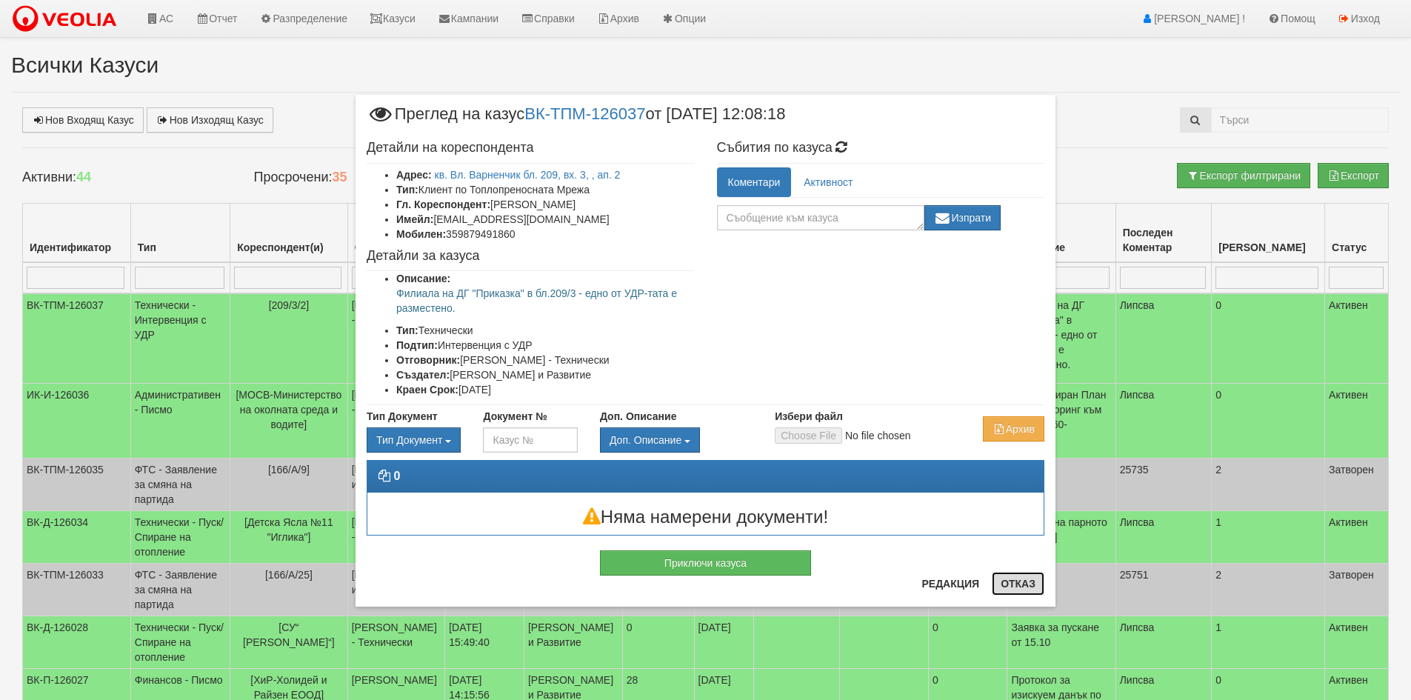
click at [1013, 581] on button "Отказ" at bounding box center [1018, 584] width 53 height 24
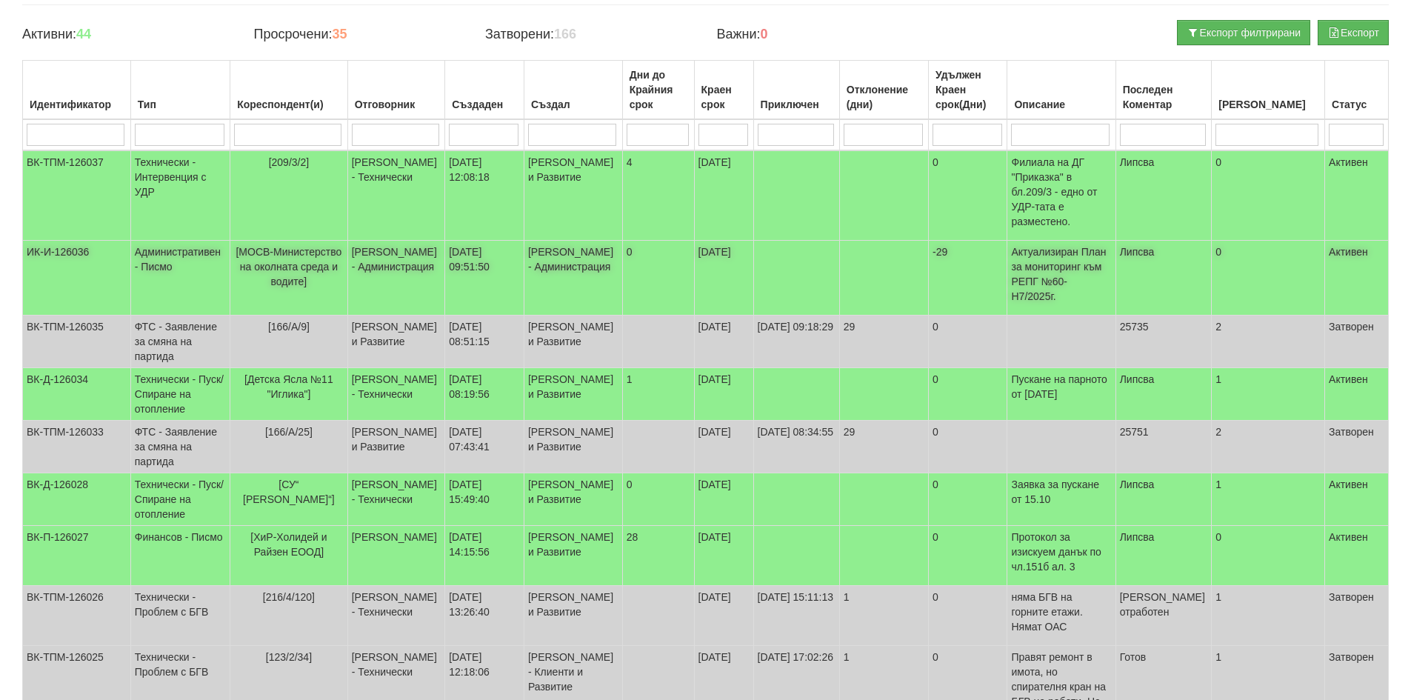
scroll to position [148, 0]
